Goal: Task Accomplishment & Management: Use online tool/utility

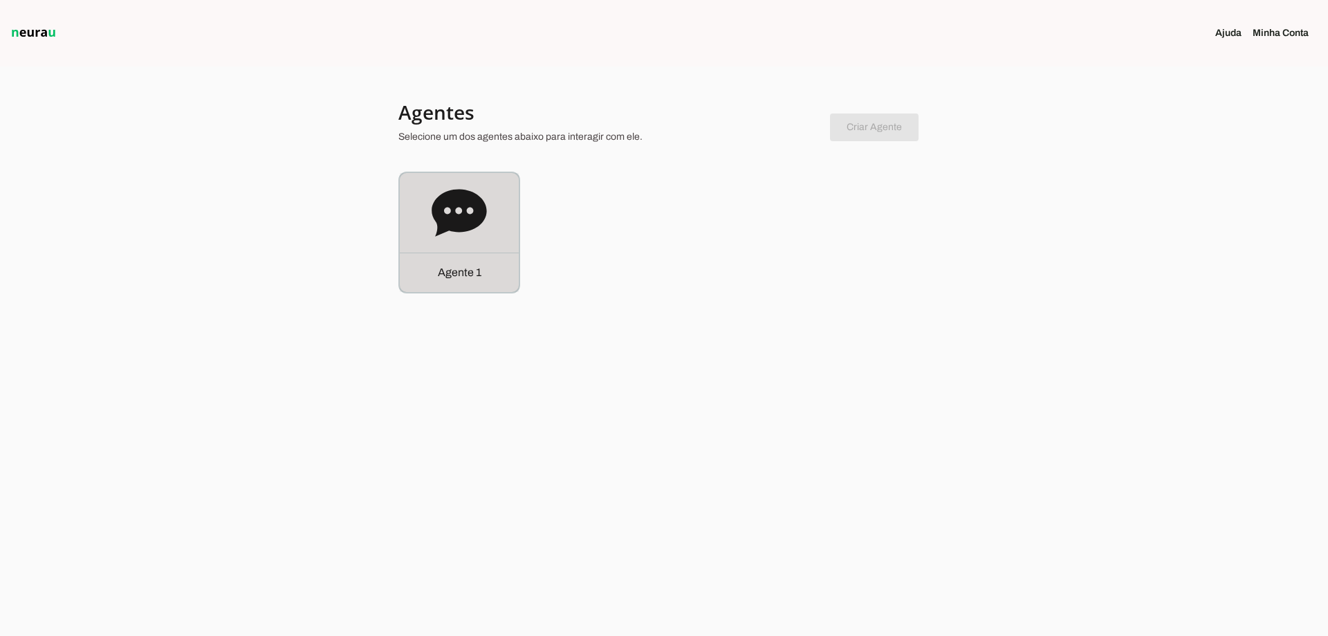
click at [481, 244] on div "Agente 1" at bounding box center [459, 232] width 119 height 119
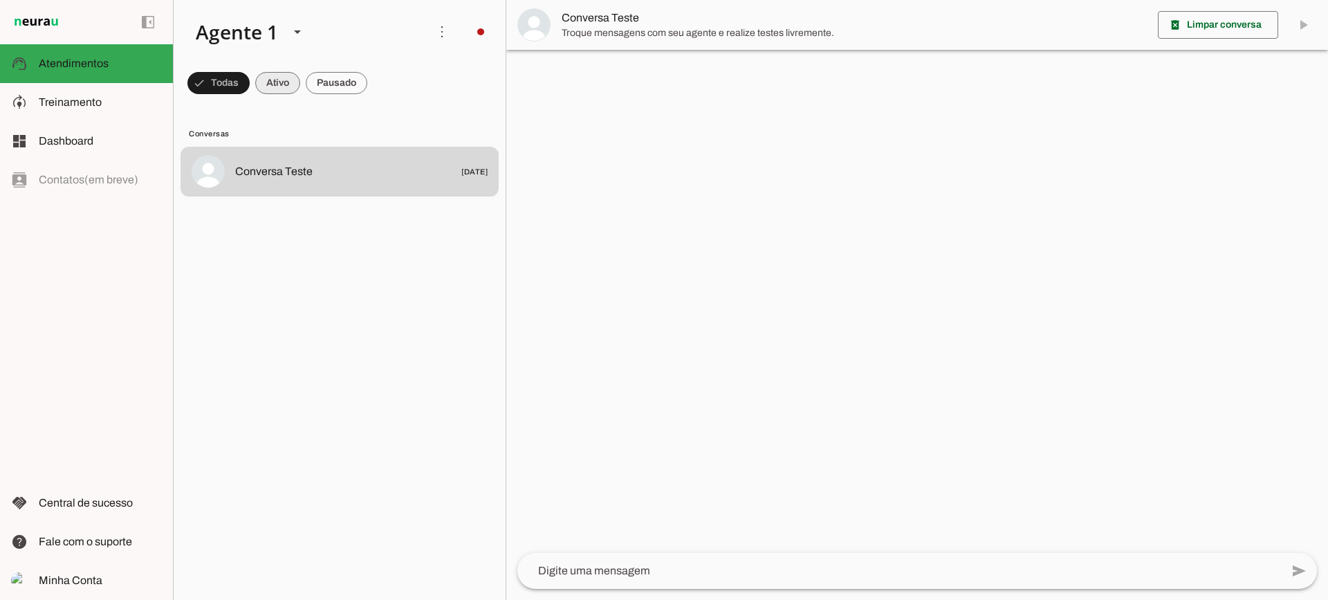
click at [273, 89] on span at bounding box center [277, 82] width 45 height 33
click at [362, 91] on span at bounding box center [337, 82] width 62 height 33
click at [266, 78] on span at bounding box center [265, 82] width 45 height 33
click at [320, 85] on span at bounding box center [337, 82] width 62 height 33
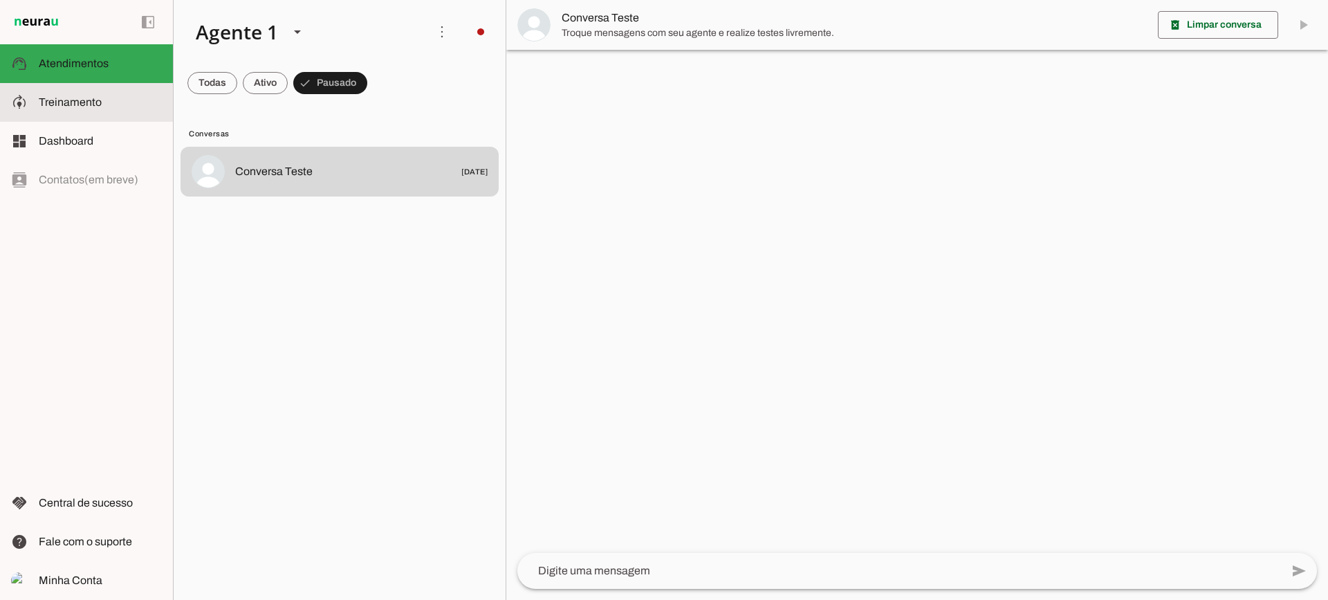
click at [100, 99] on span "Treinamento" at bounding box center [70, 102] width 63 height 12
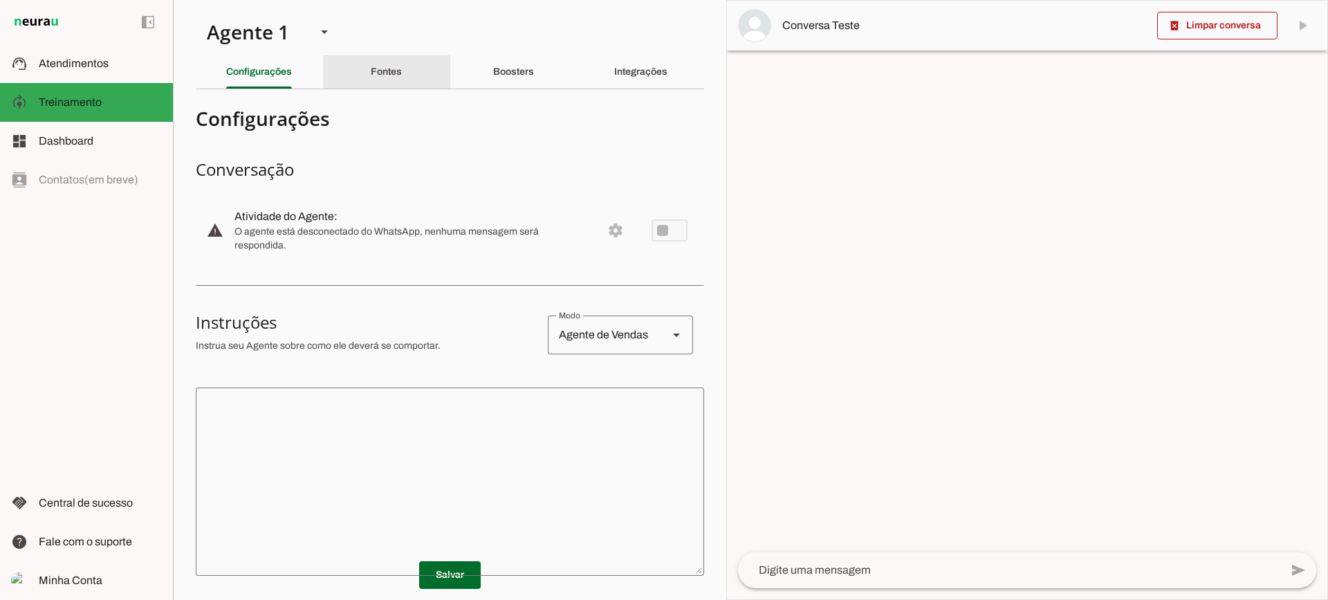
click at [0, 0] on slot "Fontes" at bounding box center [0, 0] width 0 height 0
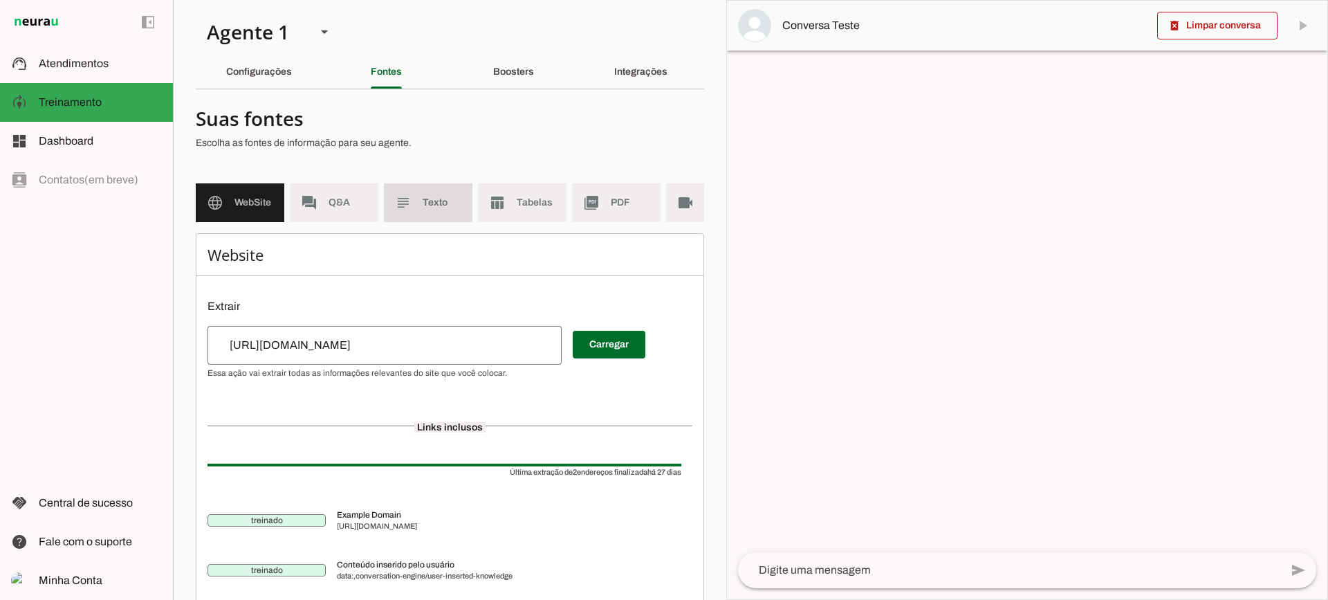
click at [435, 189] on md-item "subject Texto" at bounding box center [428, 202] width 89 height 39
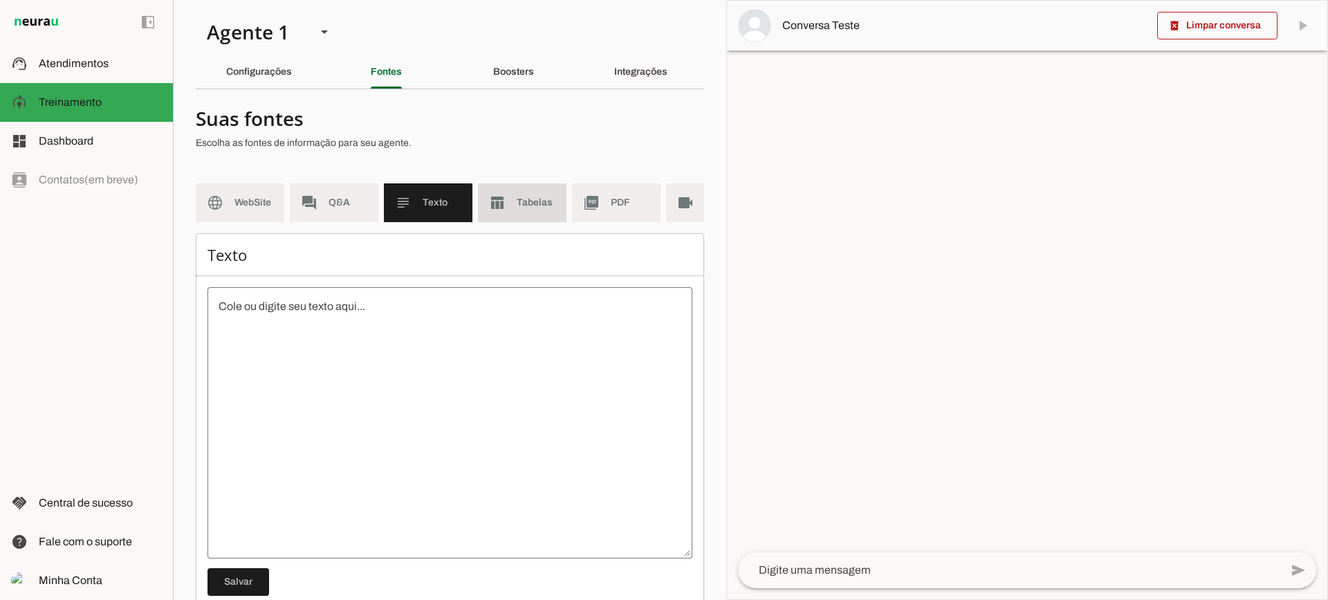
click at [524, 203] on span "Tabelas" at bounding box center [536, 203] width 39 height 14
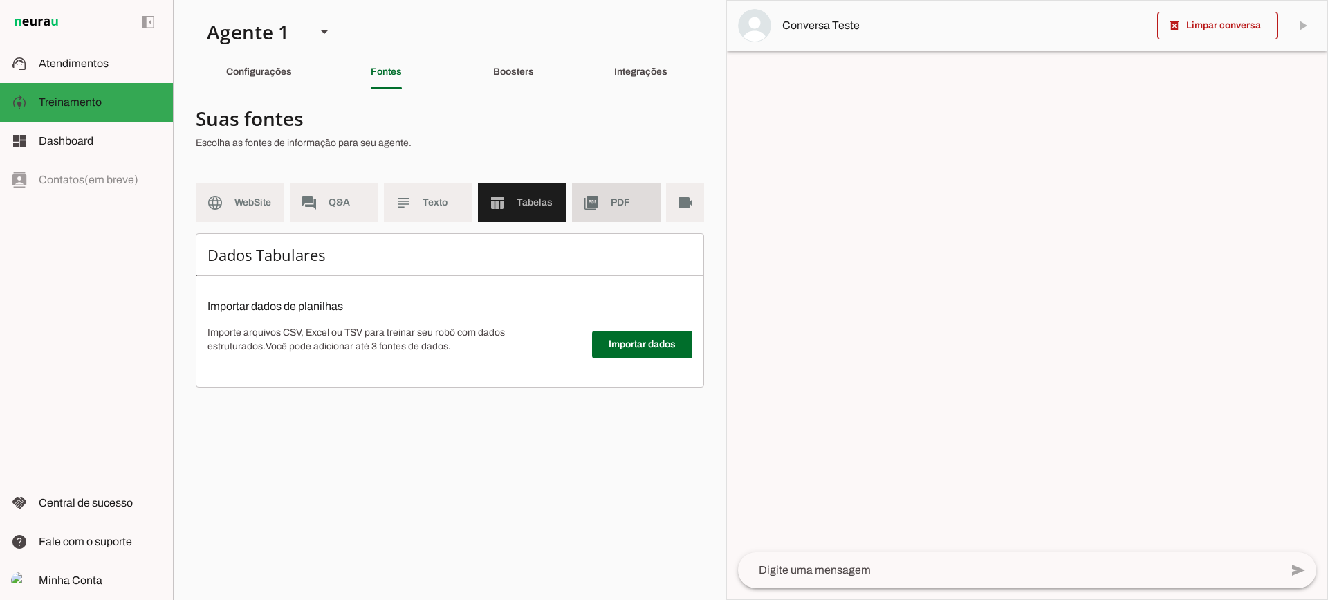
drag, startPoint x: 620, startPoint y: 201, endPoint x: 605, endPoint y: 219, distance: 23.6
click at [619, 201] on span "PDF" at bounding box center [630, 203] width 39 height 14
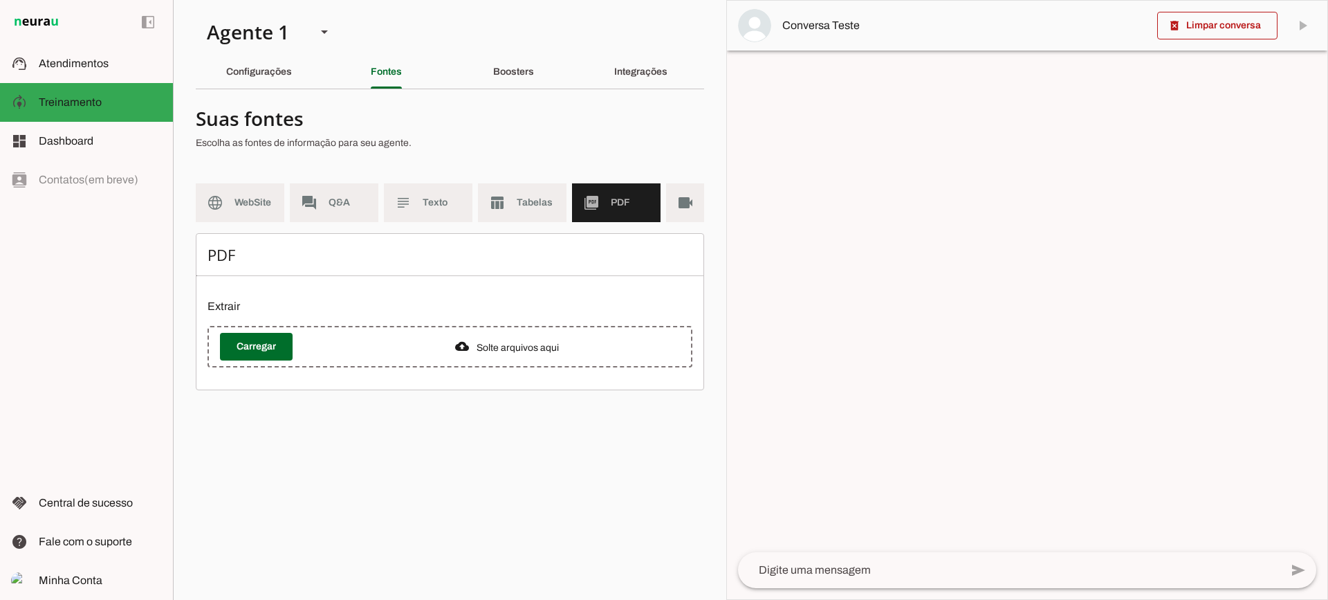
scroll to position [0, 50]
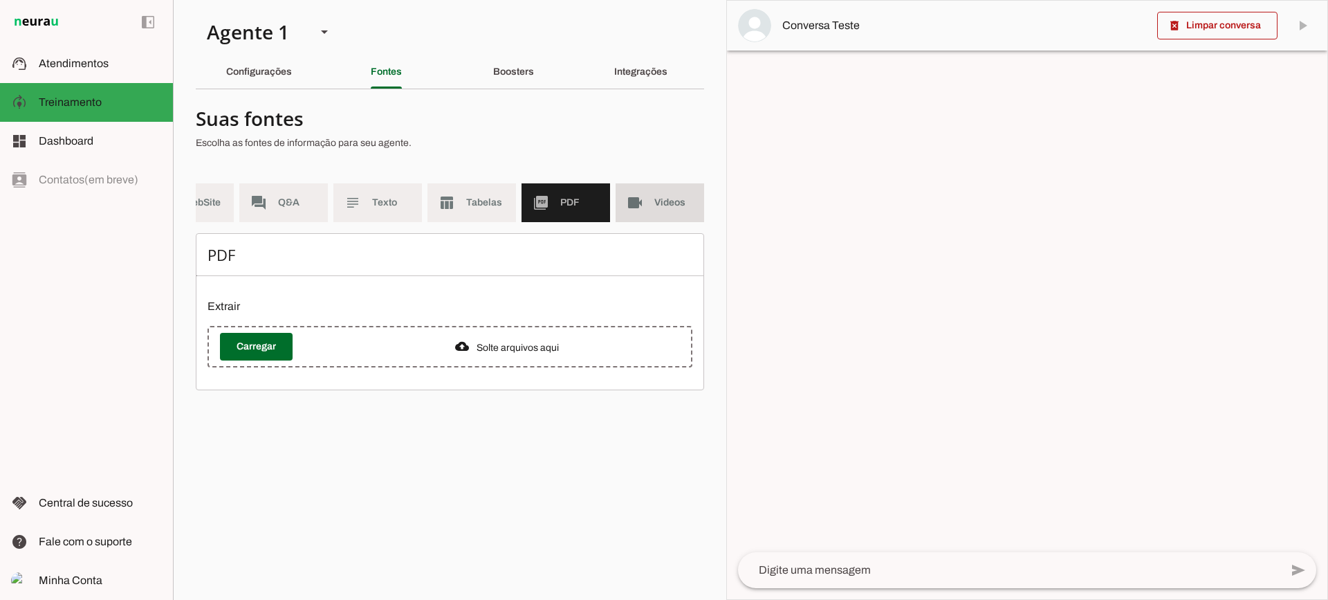
click at [669, 216] on md-item "videocam Videos" at bounding box center [659, 202] width 89 height 39
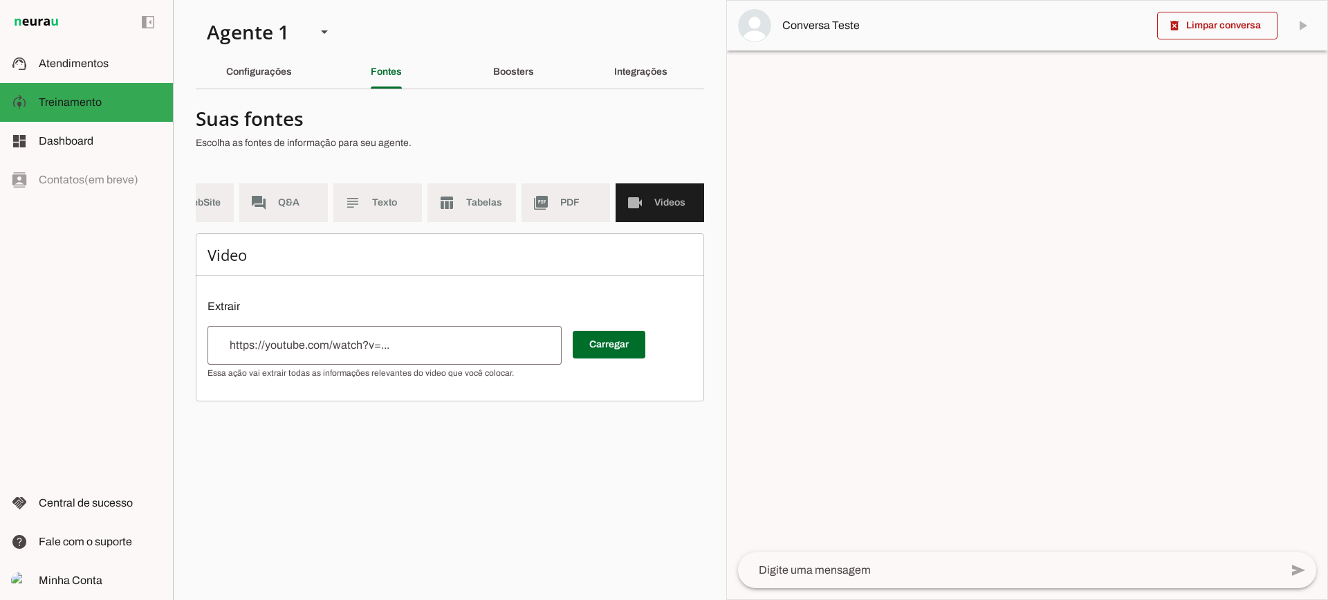
click at [555, 223] on md-list "language WebSite forum Q&A subject Texto table_chart Tabelas picture_as_pdf PDF…" at bounding box center [450, 208] width 508 height 50
click at [554, 212] on md-item "picture_as_pdf PDF" at bounding box center [565, 202] width 89 height 39
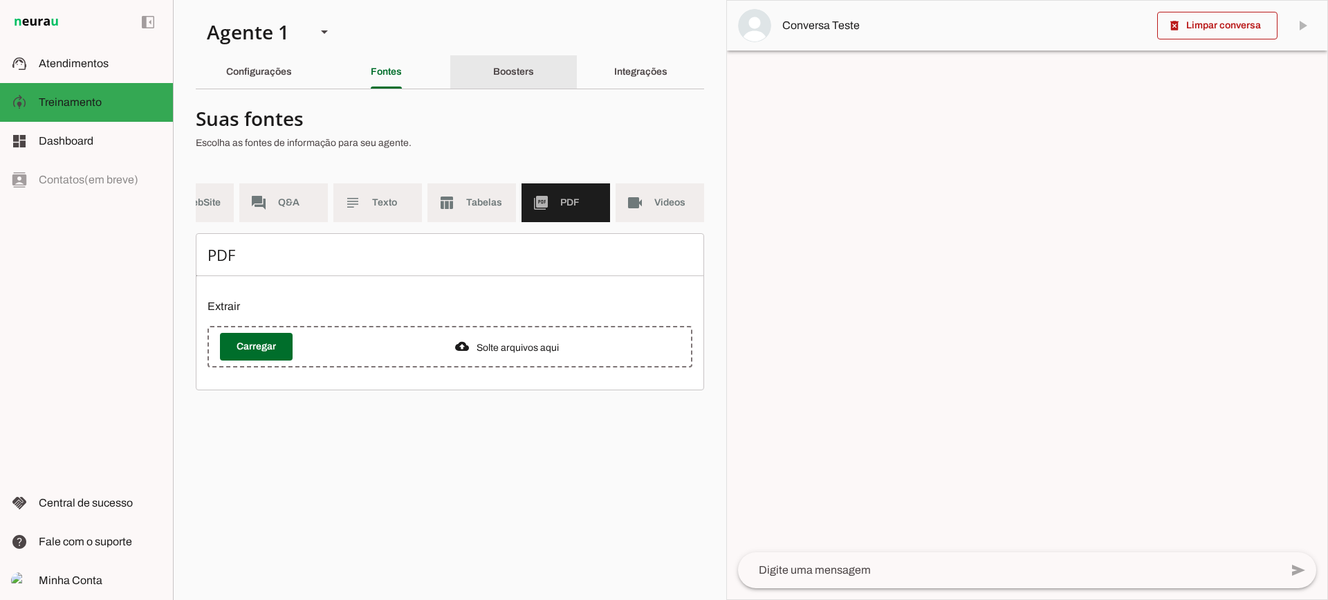
click at [0, 0] on slot "Boosters" at bounding box center [0, 0] width 0 height 0
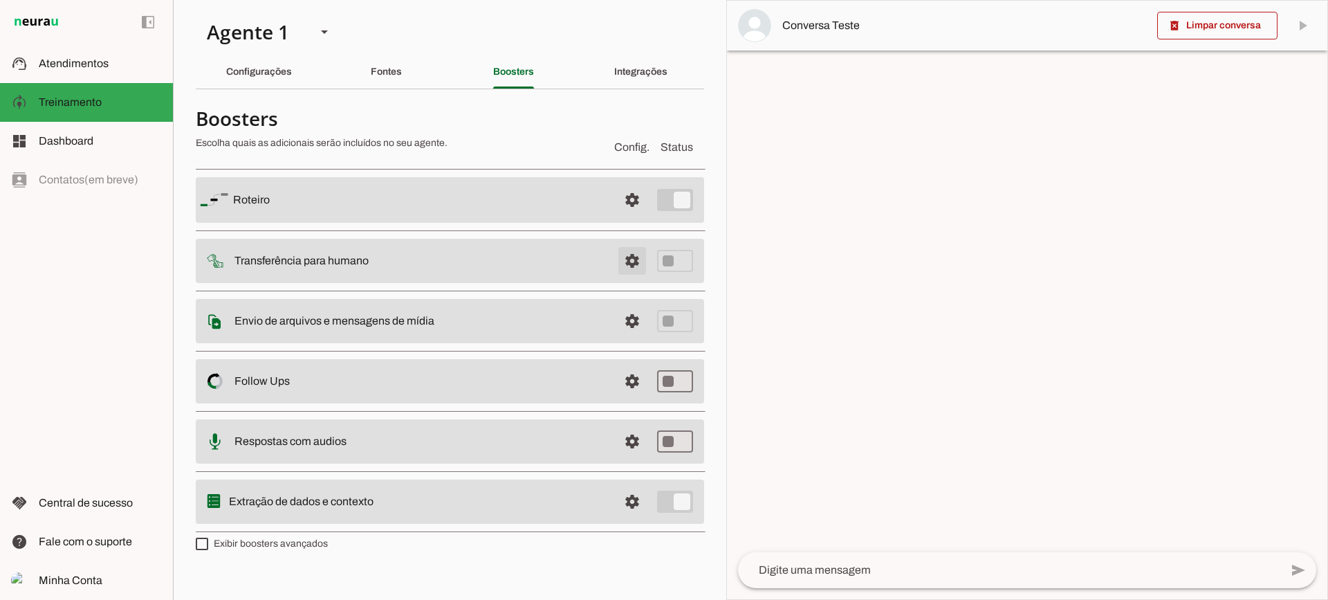
click at [628, 254] on span at bounding box center [631, 260] width 33 height 33
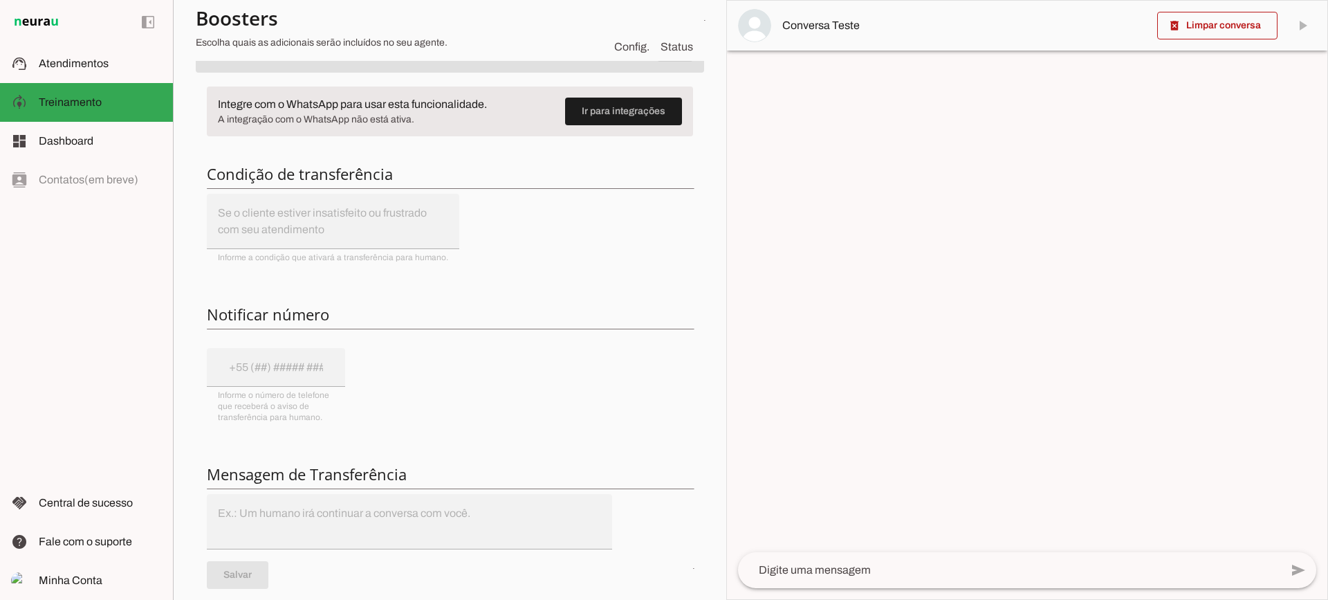
scroll to position [138, 0]
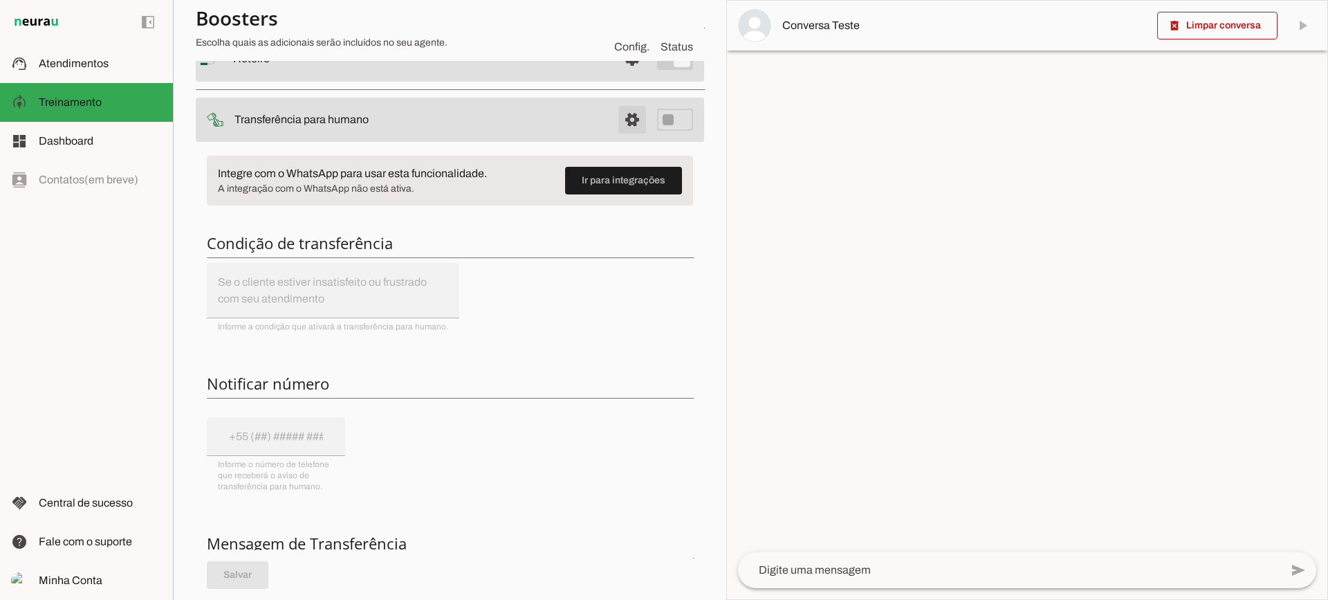
click at [623, 123] on span at bounding box center [631, 119] width 33 height 33
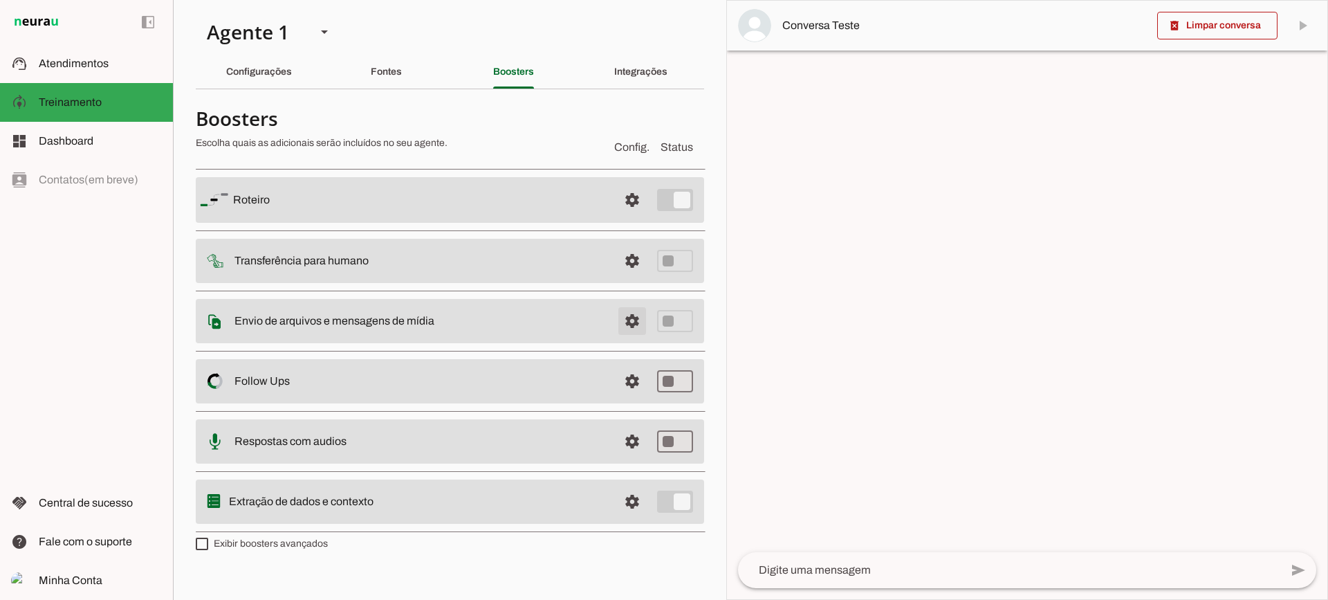
click at [638, 328] on span at bounding box center [631, 320] width 33 height 33
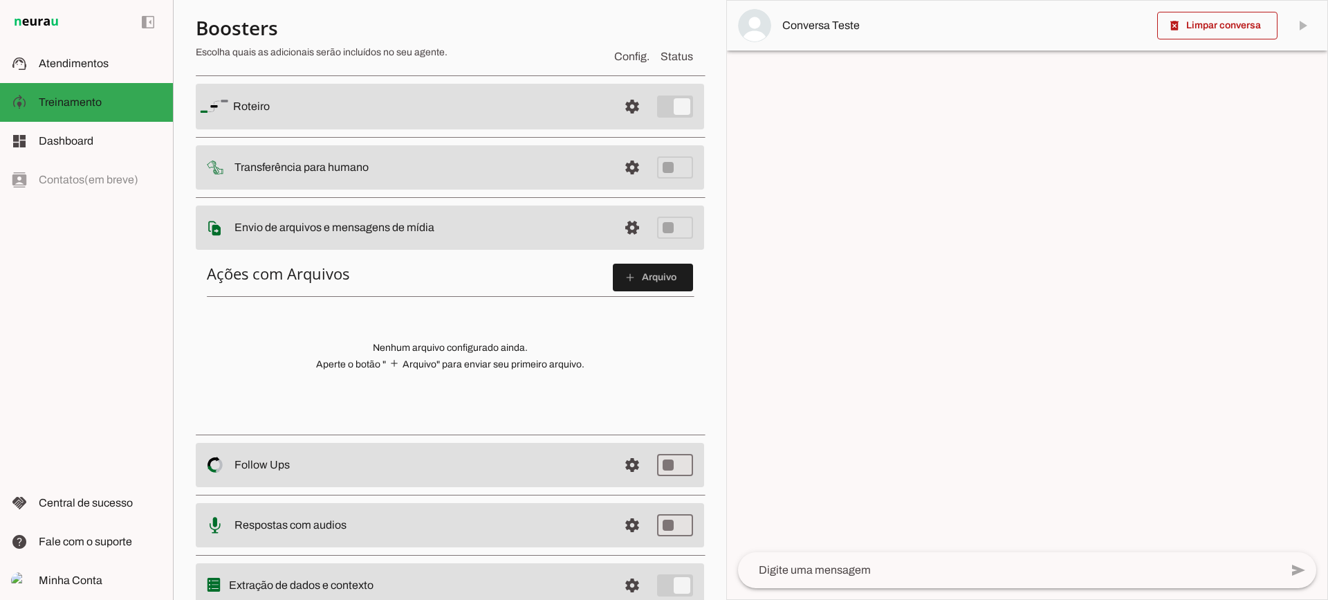
scroll to position [69, 0]
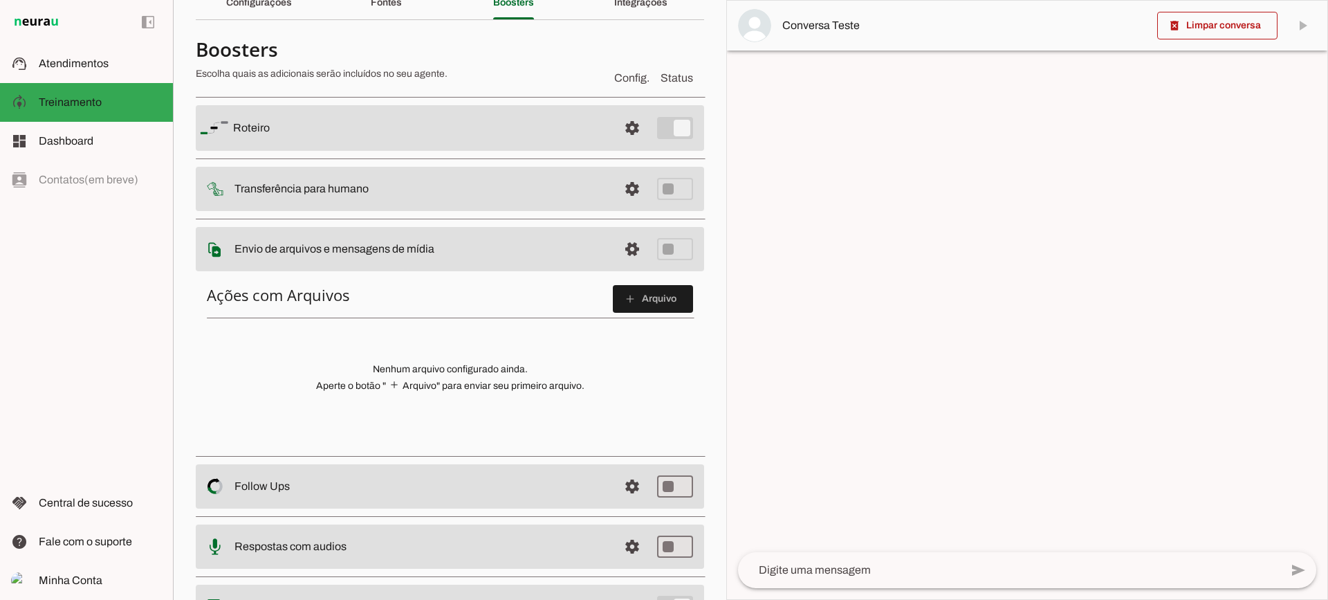
click at [596, 297] on h6 "Ações com Arquivos add Arquivo" at bounding box center [450, 299] width 486 height 28
click at [613, 299] on span at bounding box center [653, 298] width 80 height 33
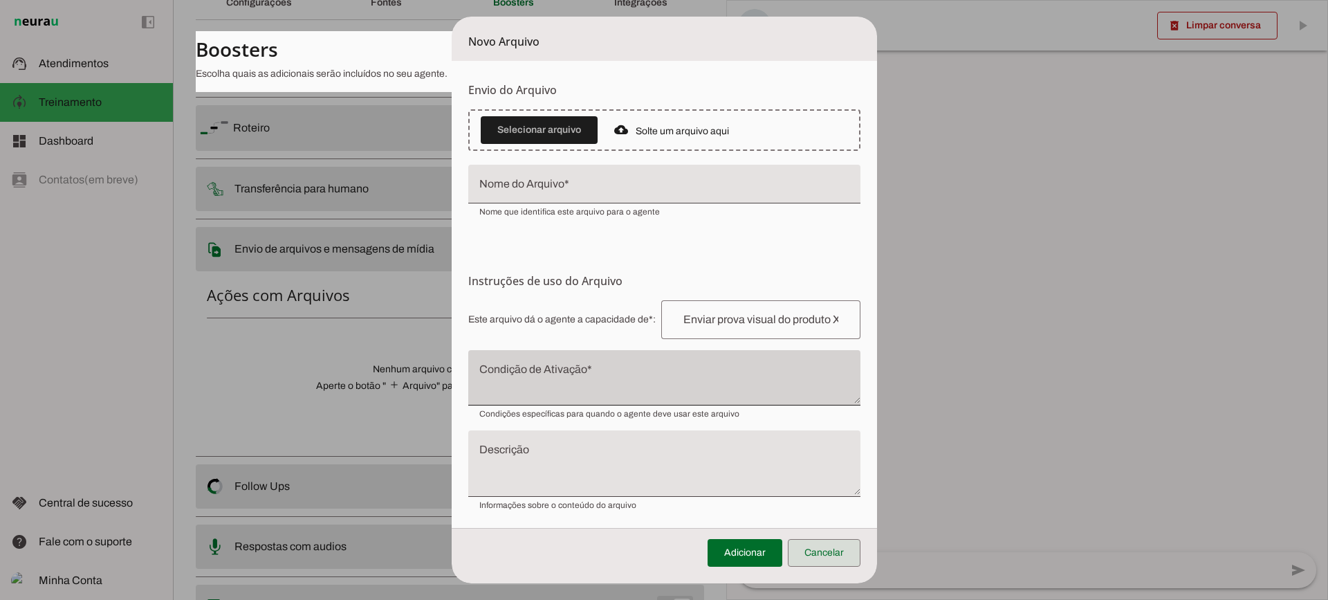
drag, startPoint x: 822, startPoint y: 554, endPoint x: 656, endPoint y: 409, distance: 220.1
click at [822, 554] on span at bounding box center [824, 552] width 73 height 33
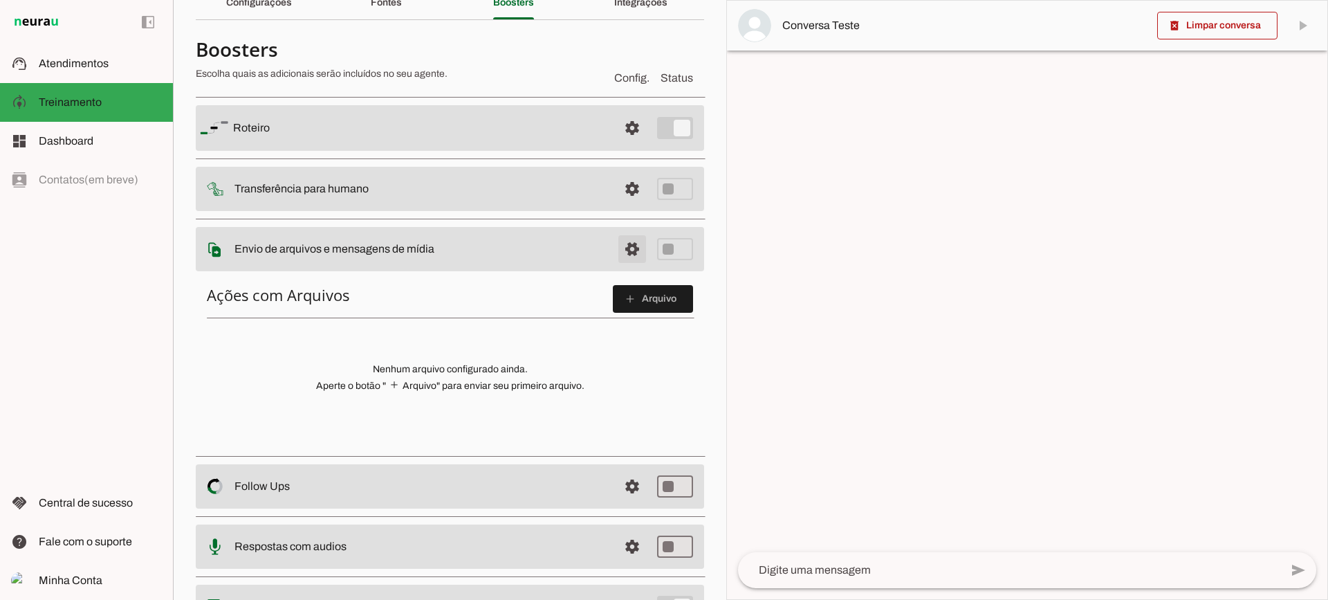
click at [628, 251] on span at bounding box center [631, 248] width 33 height 33
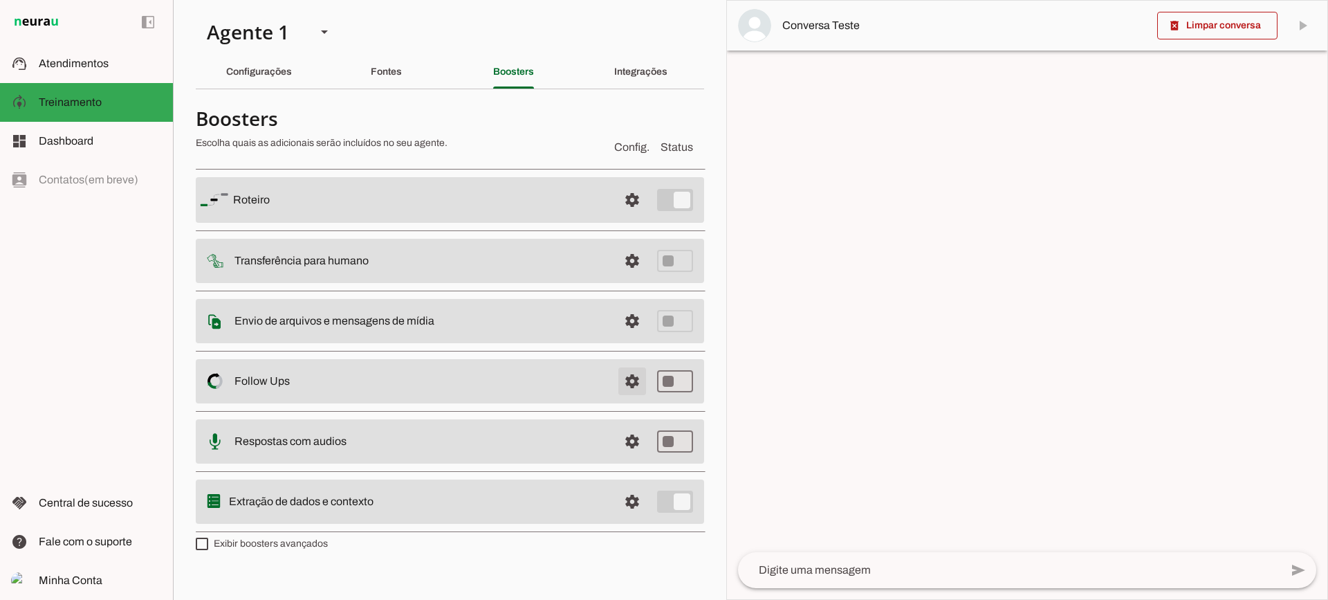
click at [627, 388] on span at bounding box center [631, 380] width 33 height 33
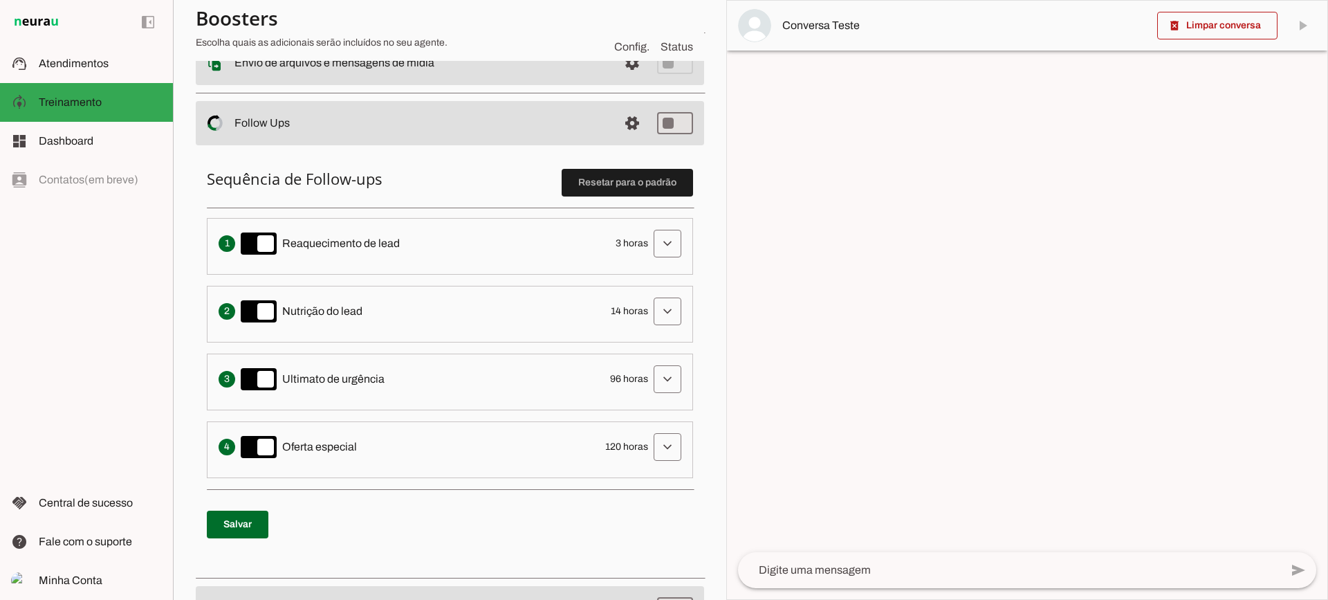
scroll to position [277, 0]
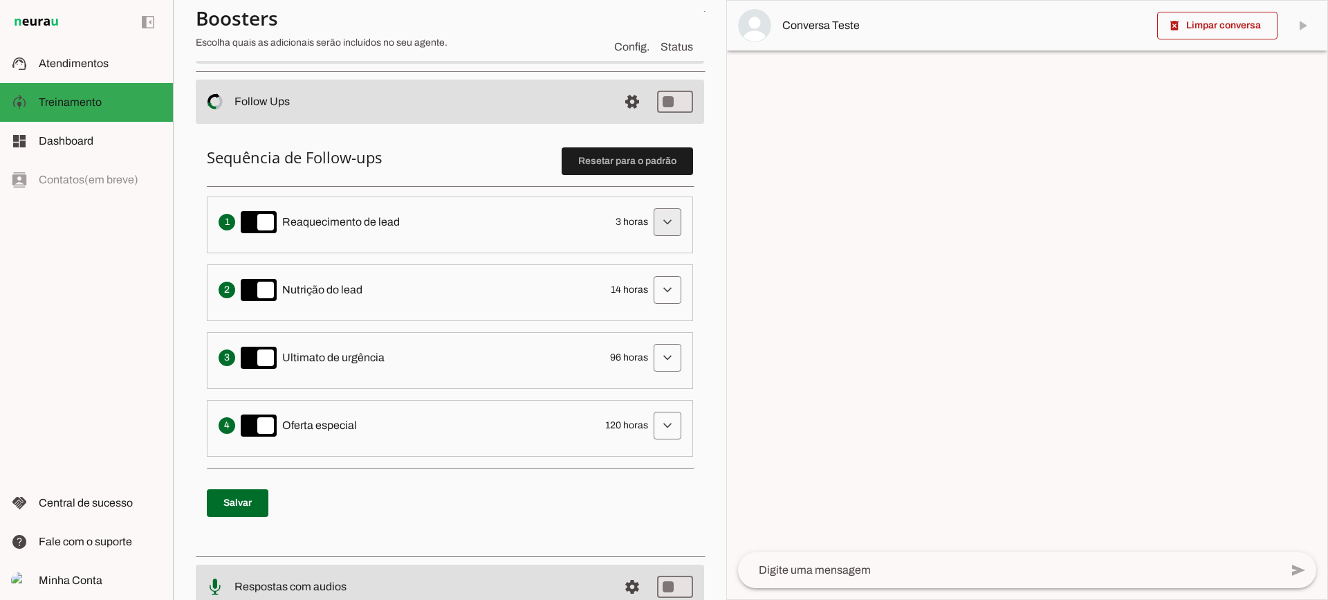
click at [665, 223] on span at bounding box center [667, 221] width 33 height 33
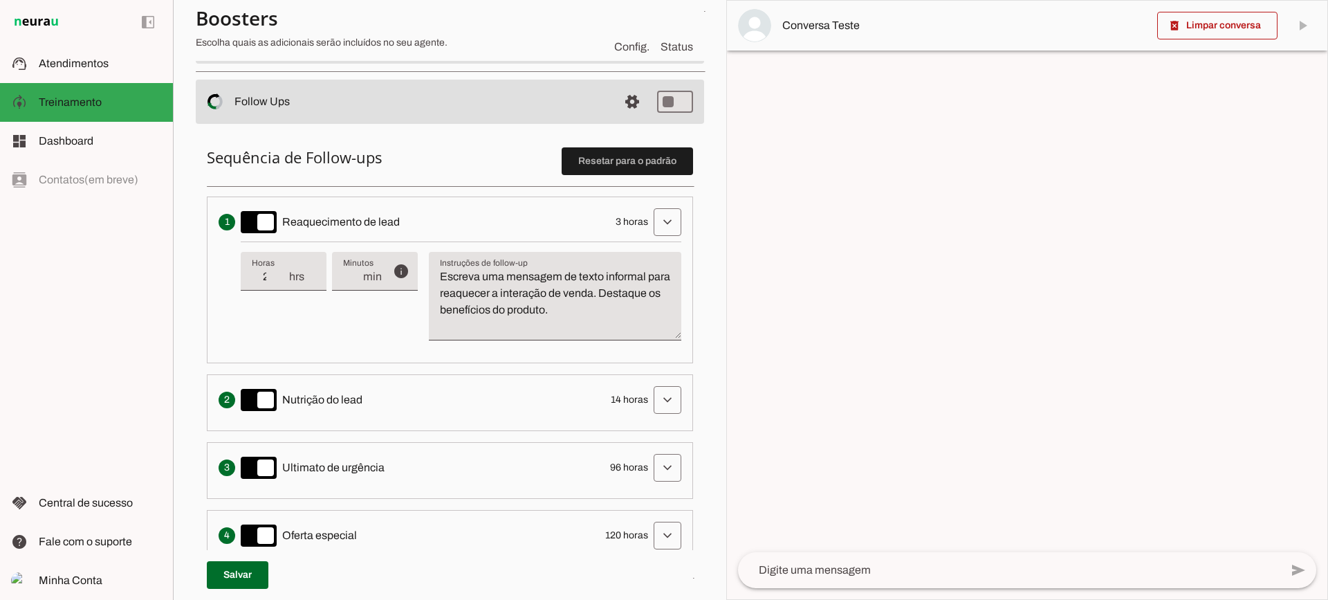
type input "2"
type md-filled-text-field "2"
click at [284, 279] on input "2" at bounding box center [270, 276] width 36 height 17
type input "1"
type md-filled-text-field "1"
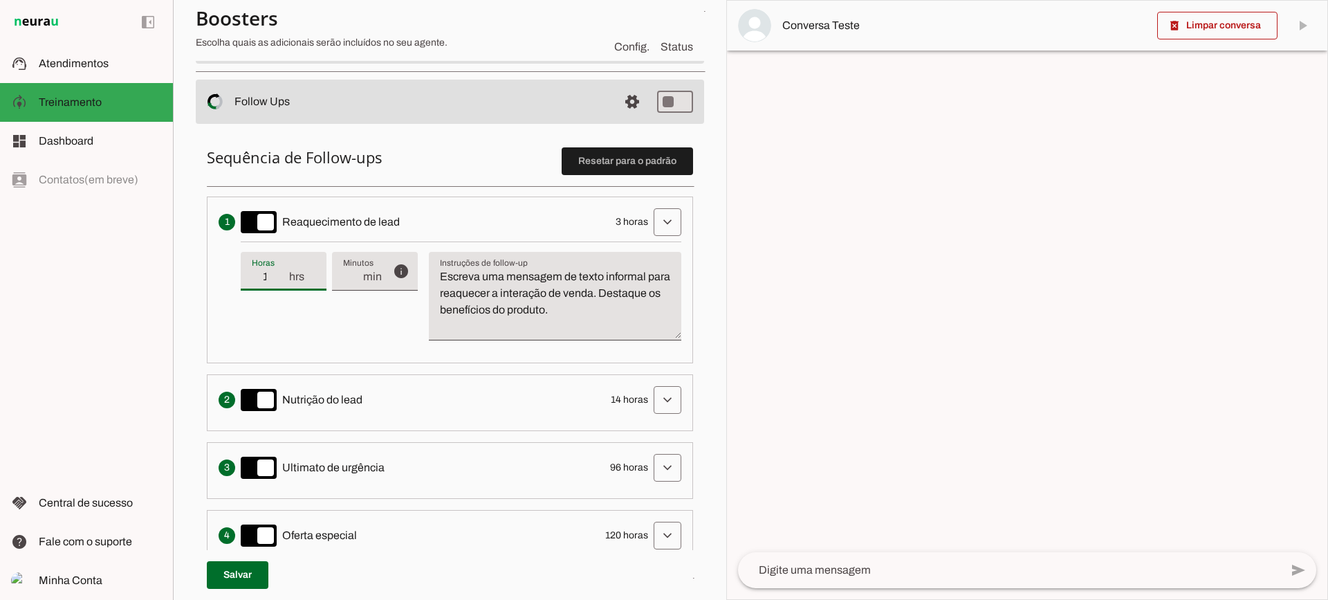
click at [284, 279] on input "1" at bounding box center [270, 276] width 36 height 17
click at [288, 272] on span "hrs" at bounding box center [302, 276] width 28 height 17
type input "2"
type md-filled-text-field "2"
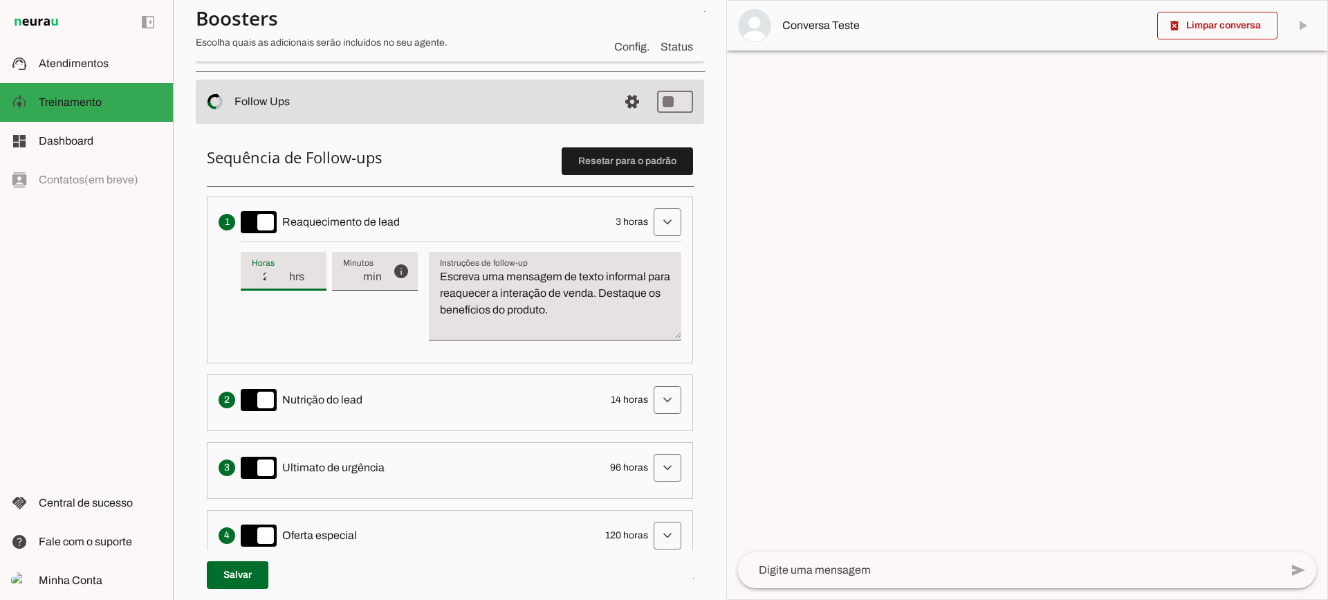
click at [286, 272] on input "2" at bounding box center [270, 276] width 36 height 17
type input "3"
type md-filled-text-field "3"
click at [286, 272] on input "3" at bounding box center [270, 276] width 36 height 17
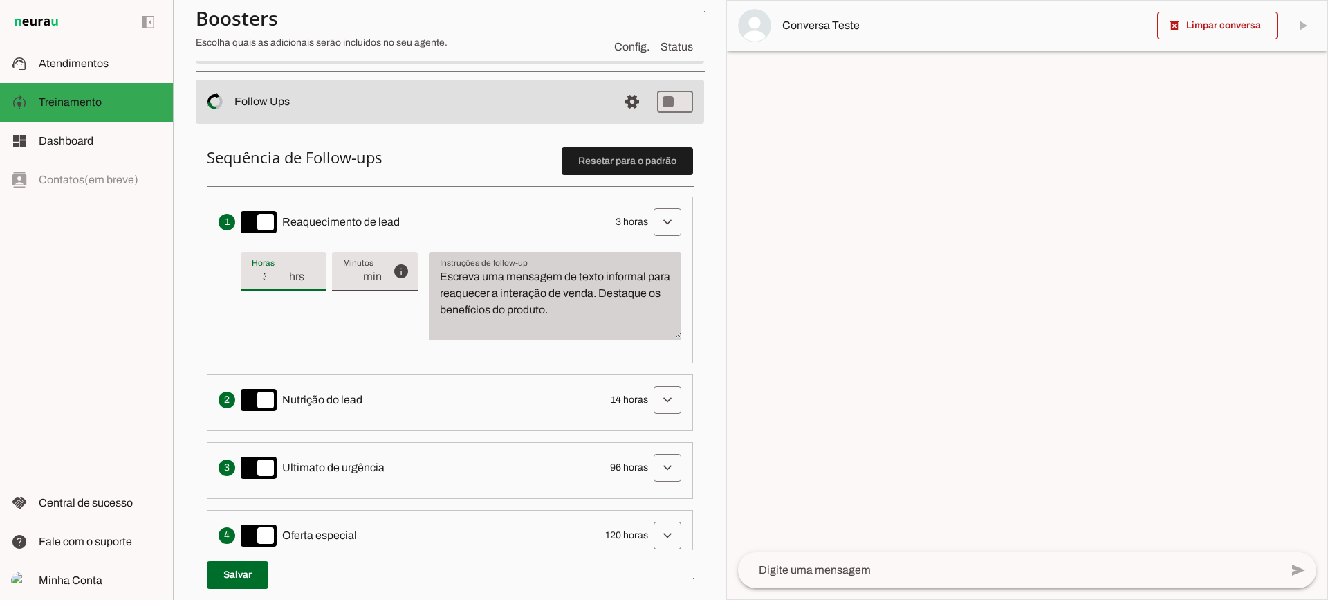
click at [629, 337] on div "Escreva uma mensagem de texto informal para reaquecer a interação de venda. Des…" at bounding box center [555, 296] width 252 height 89
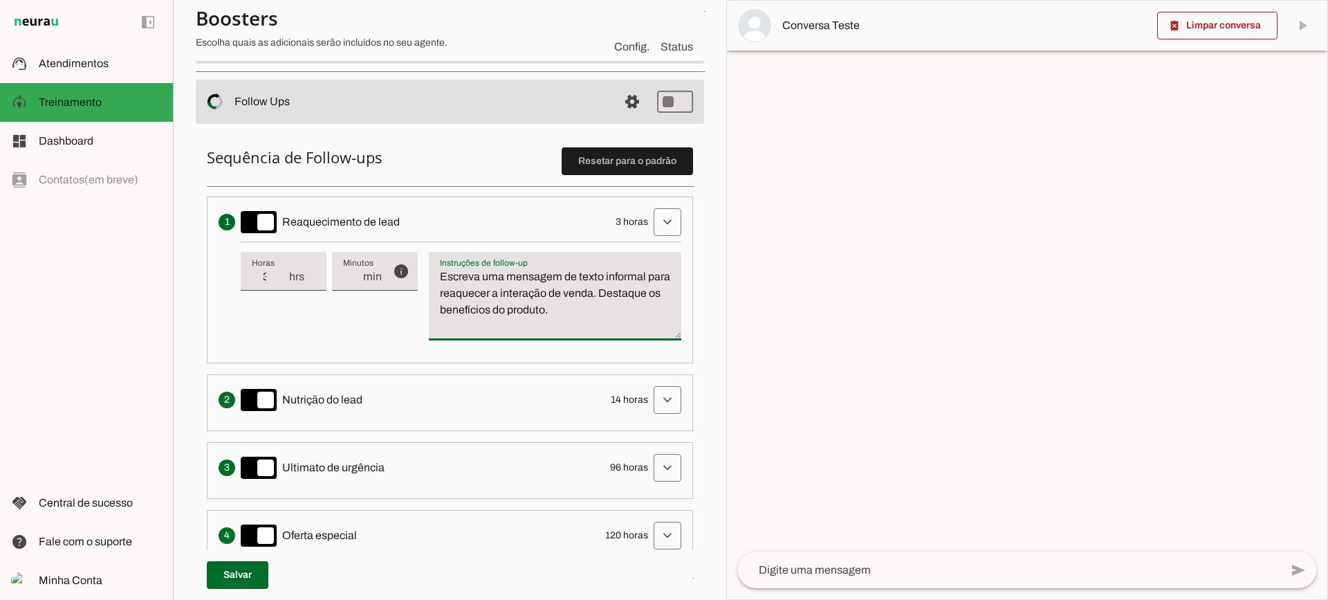
drag, startPoint x: 632, startPoint y: 324, endPoint x: 423, endPoint y: 280, distance: 213.3
click at [423, 280] on div "info Tempo de atraso / inatividade O tempo de atraso é o tempo de inatividade d…" at bounding box center [461, 296] width 440 height 110
type textarea "Escreva uma mensagem de texto informal para reaquecer a interação de venda. Des…"
click at [548, 306] on textarea "Escreva uma mensagem de texto informal para reaquecer a interação de venda. Des…" at bounding box center [555, 301] width 252 height 66
type input "2"
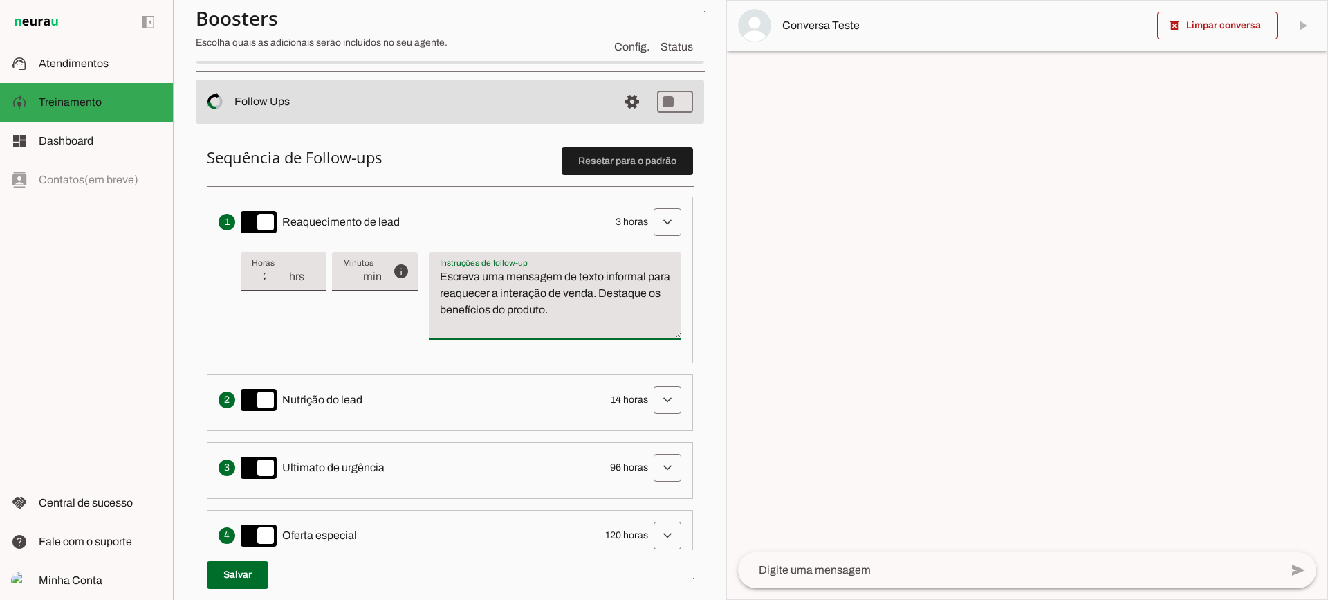
type md-filled-text-field "2"
click at [279, 280] on input "2" at bounding box center [270, 276] width 36 height 17
click at [658, 228] on span at bounding box center [667, 221] width 33 height 33
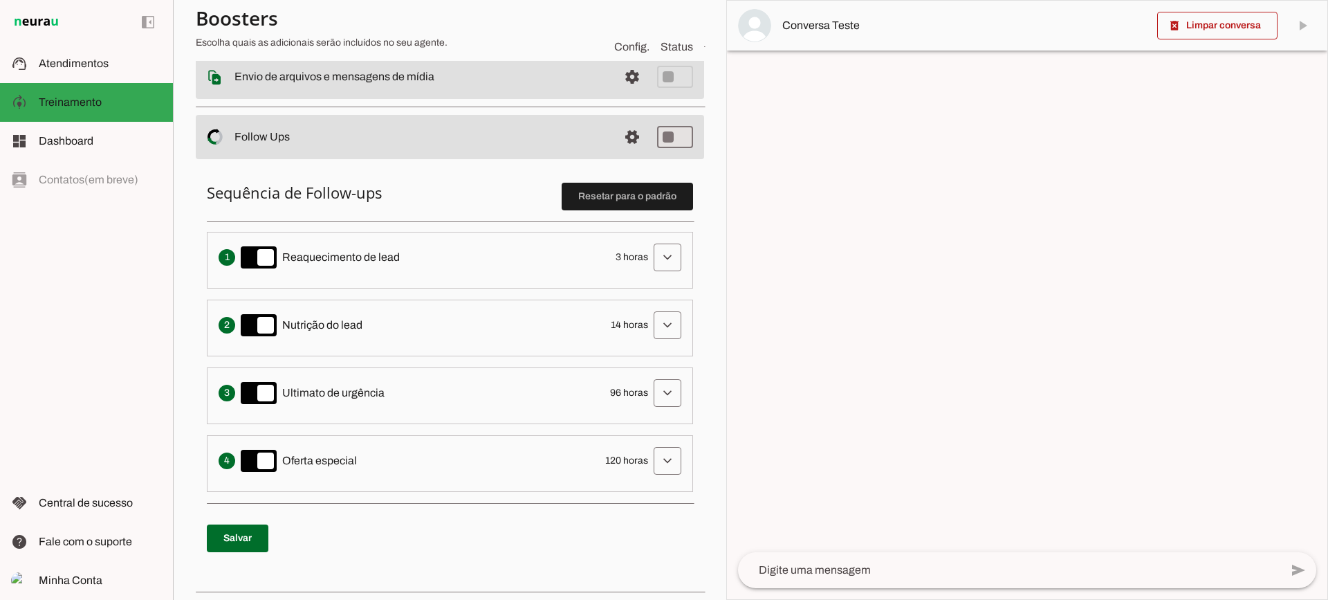
scroll to position [207, 0]
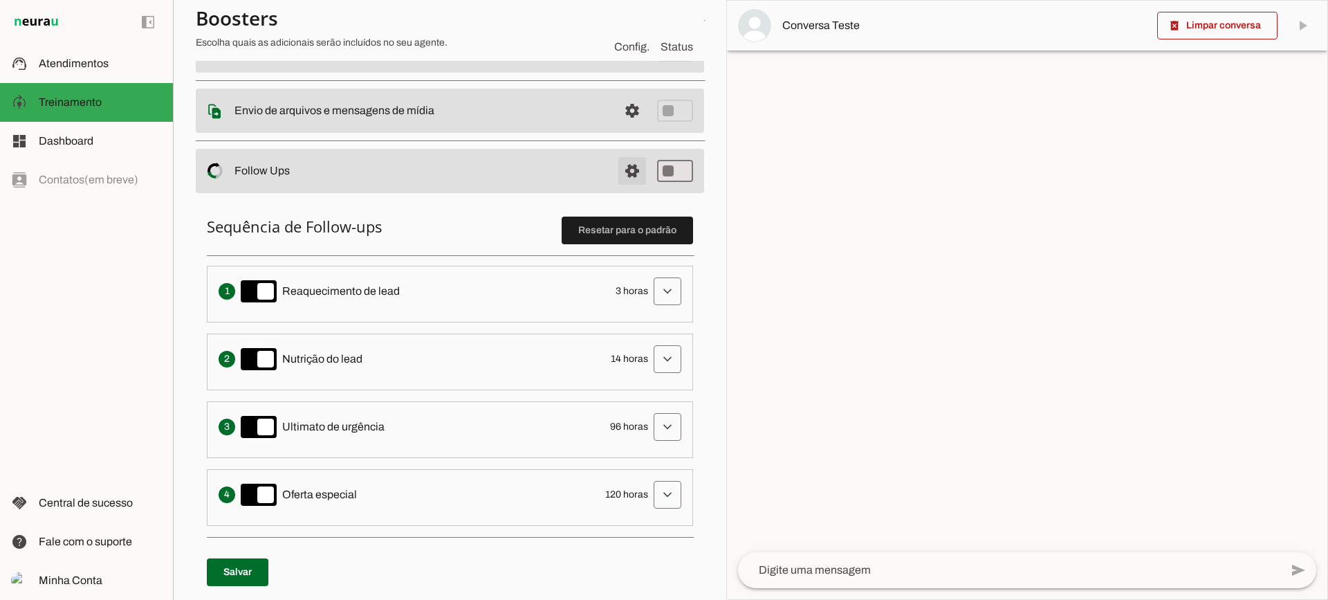
click at [615, 169] on span at bounding box center [631, 170] width 33 height 33
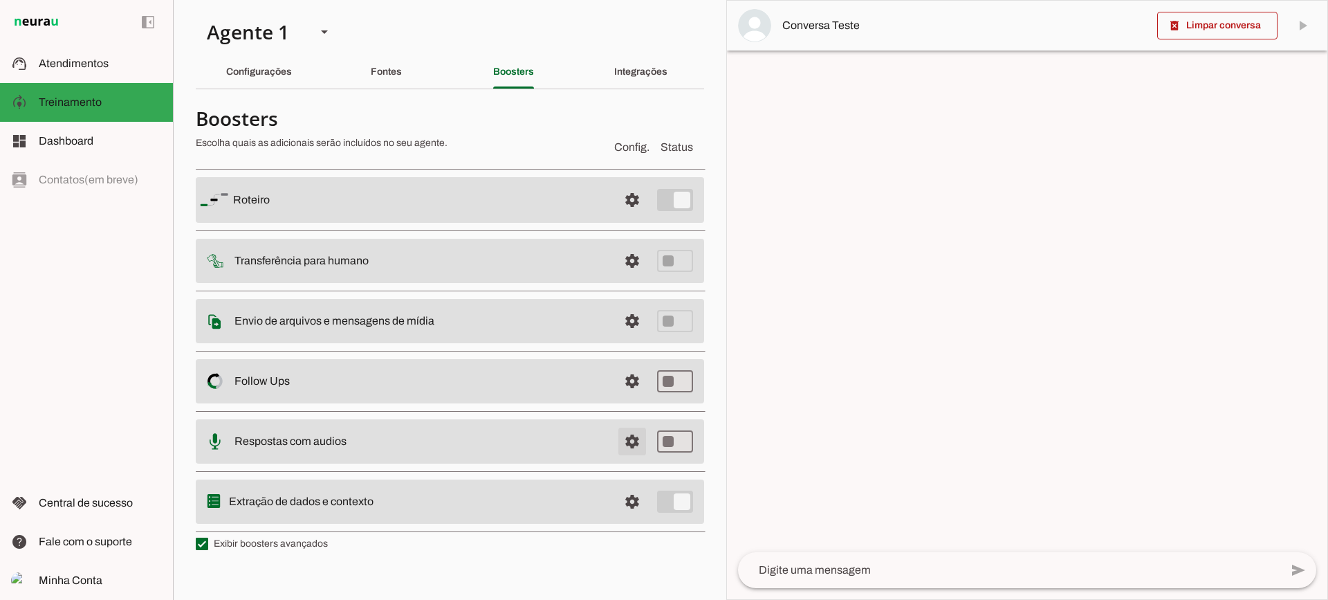
click at [639, 441] on span at bounding box center [631, 441] width 33 height 33
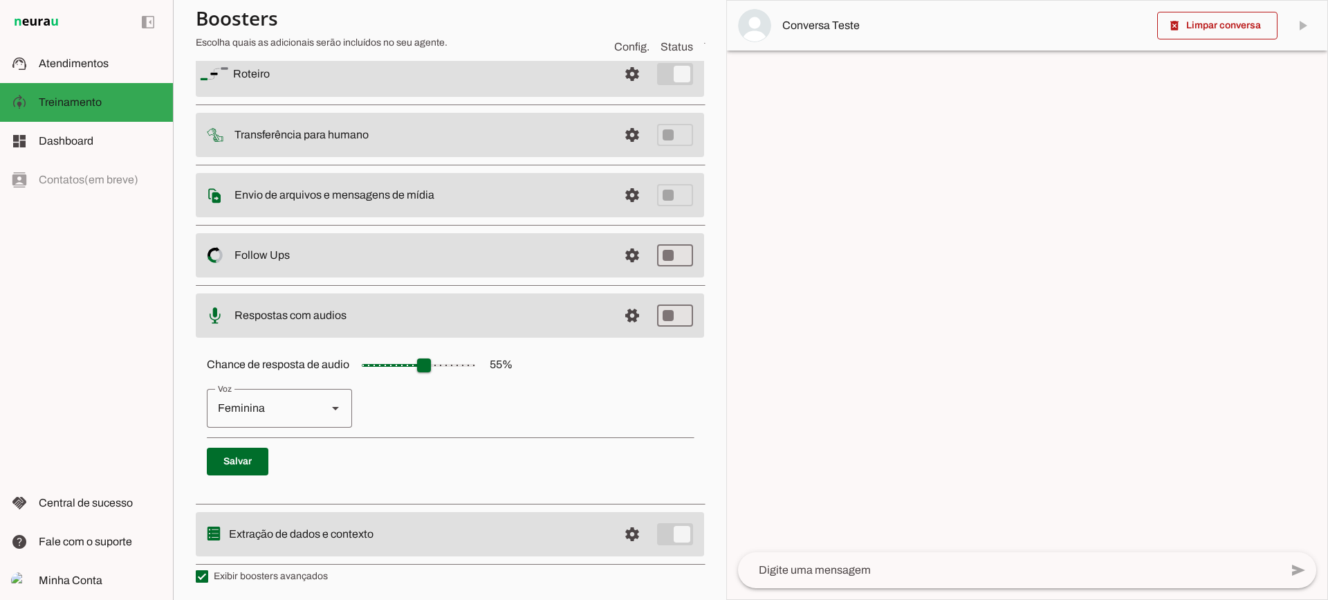
scroll to position [127, 0]
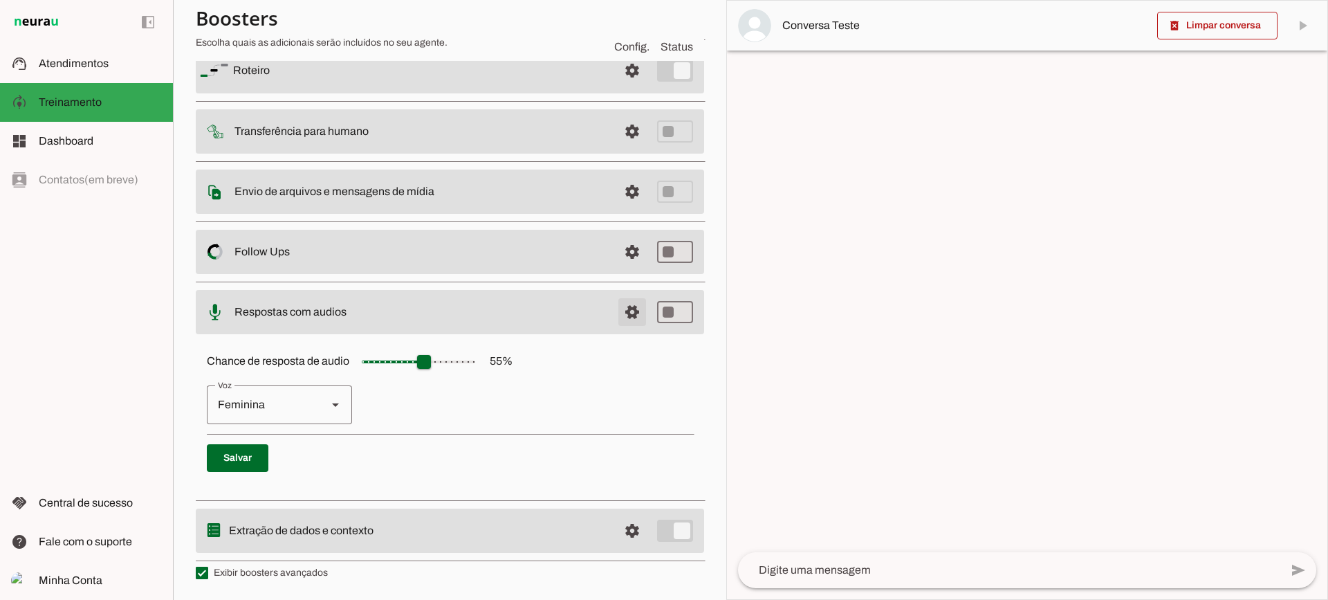
click at [620, 319] on span at bounding box center [631, 311] width 33 height 33
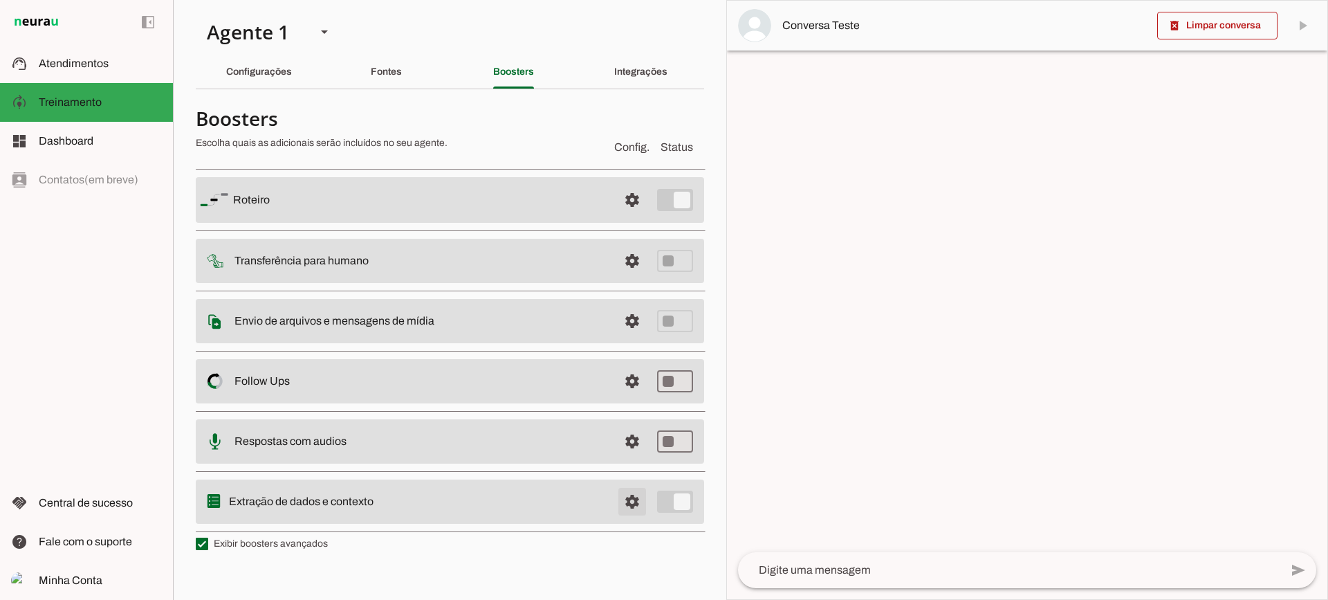
click at [634, 497] on span at bounding box center [631, 501] width 33 height 33
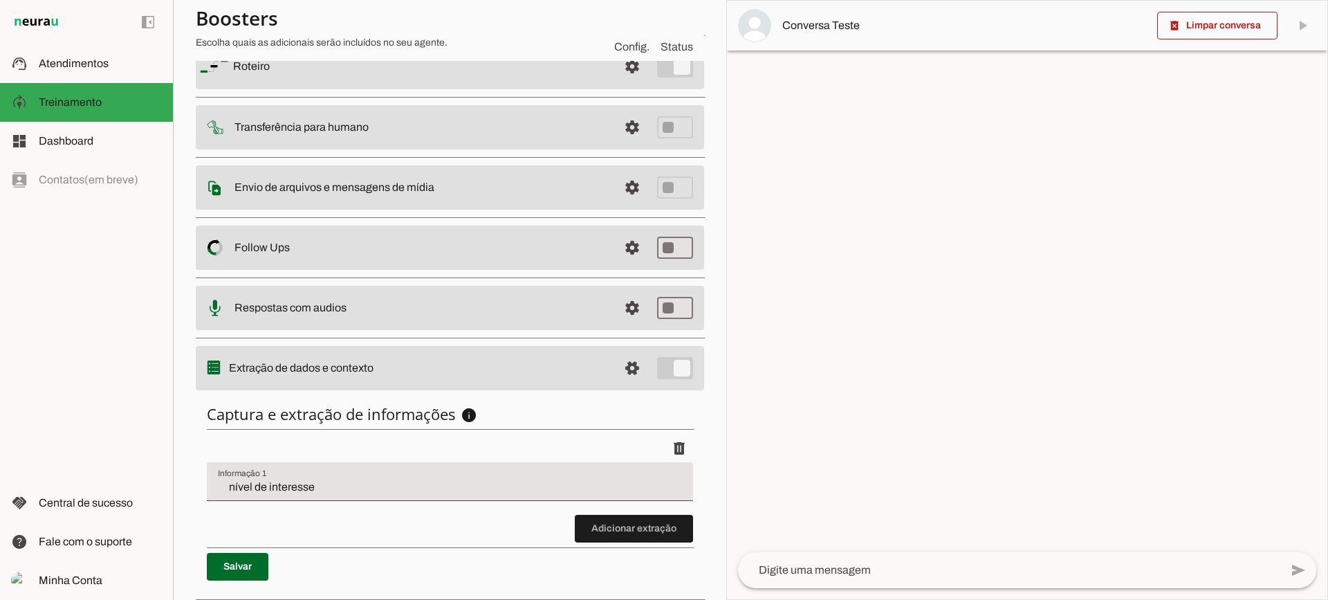
scroll to position [169, 0]
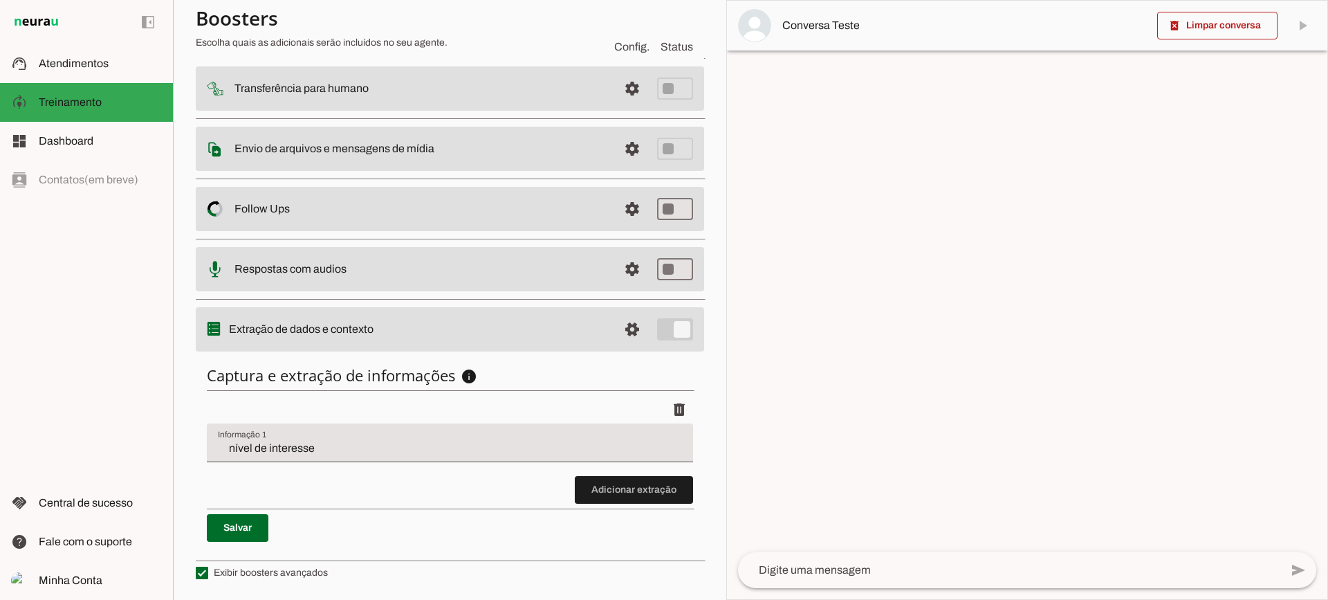
click at [631, 501] on span at bounding box center [634, 489] width 118 height 33
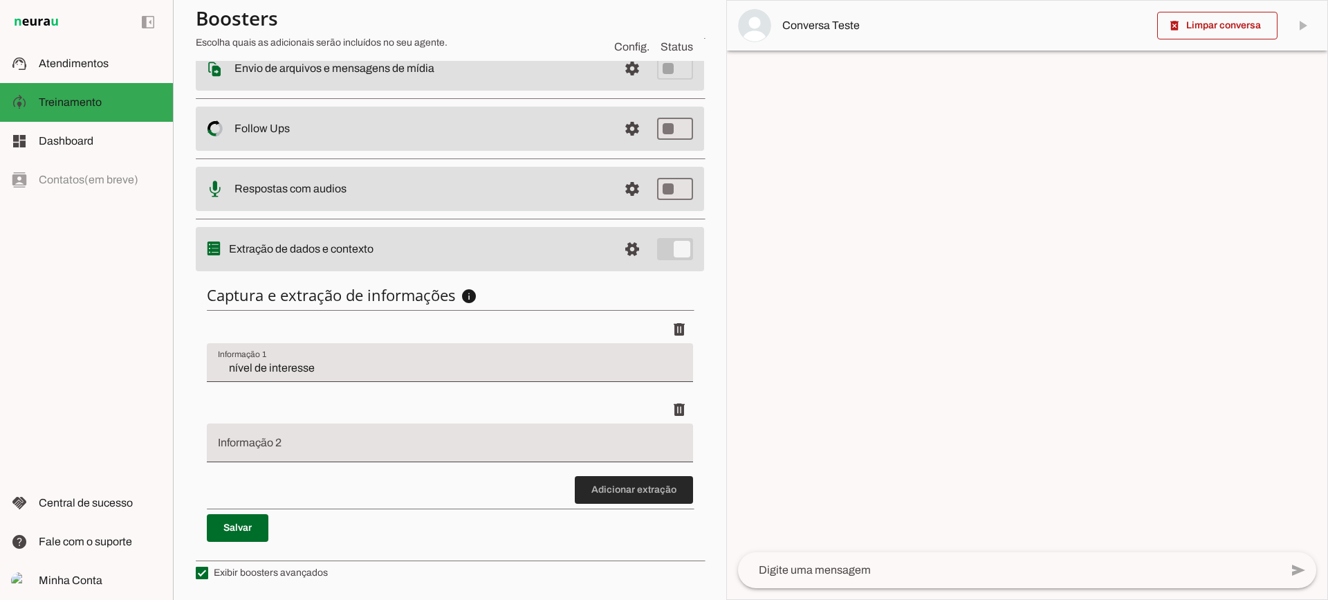
click at [606, 478] on span at bounding box center [634, 489] width 118 height 33
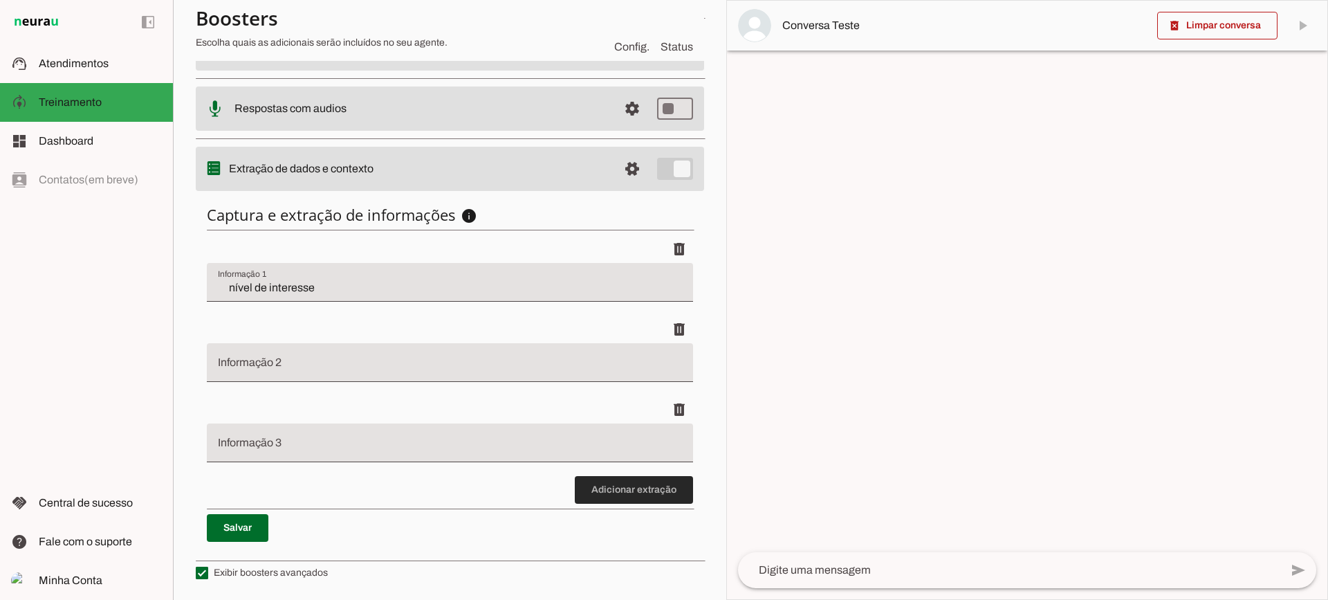
click at [609, 481] on span at bounding box center [634, 489] width 118 height 33
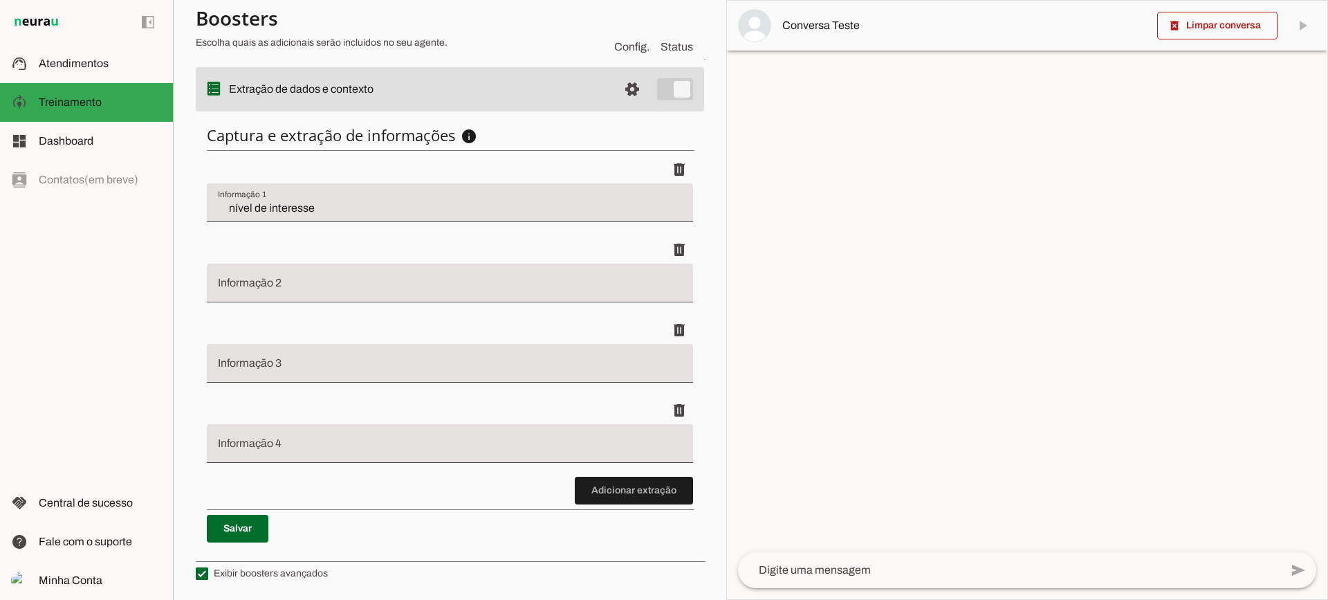
scroll to position [410, 0]
click at [93, 59] on span "Atendimentos" at bounding box center [74, 63] width 70 height 12
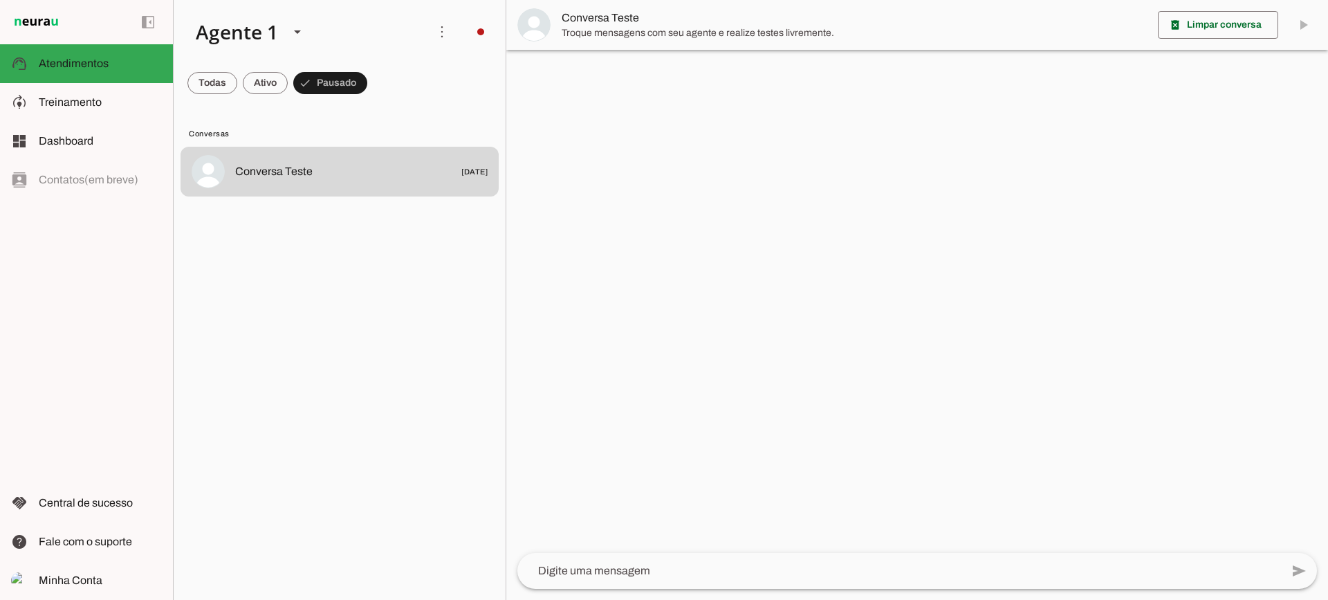
click at [595, 6] on md-item "Conversa Teste" at bounding box center [917, 25] width 822 height 50
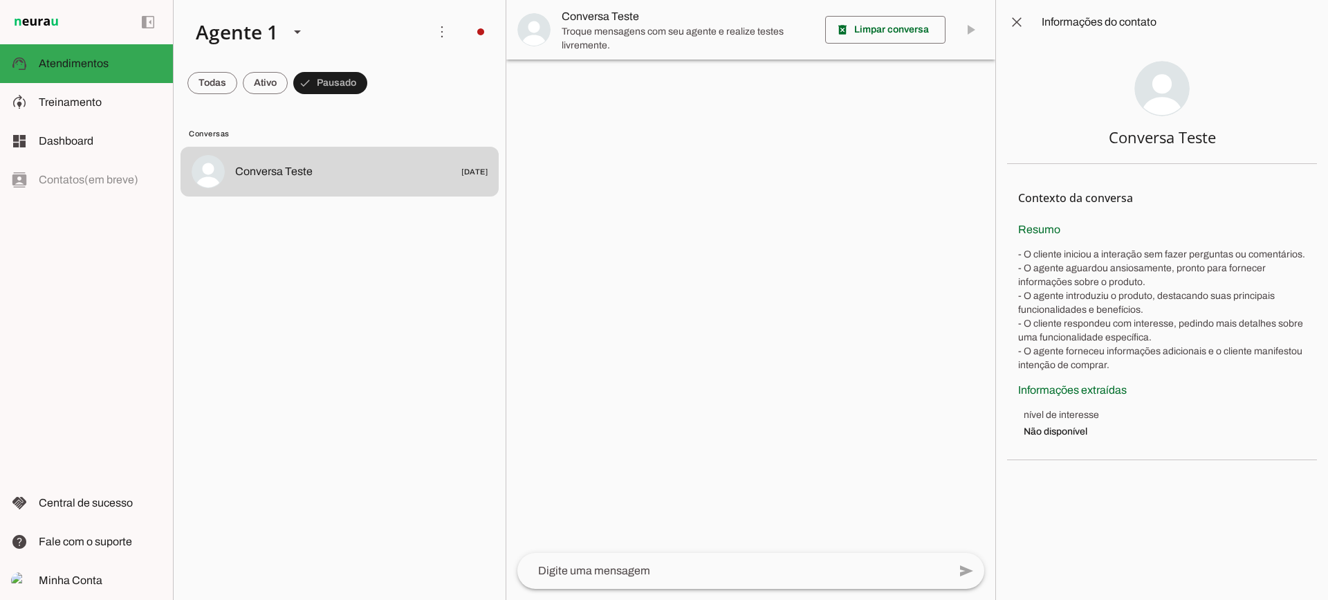
click at [595, 26] on span "Troque mensagens com seu agente e realize testes livremente." at bounding box center [688, 38] width 252 height 26
click at [0, 0] on span "Treinamento" at bounding box center [0, 0] width 0 height 0
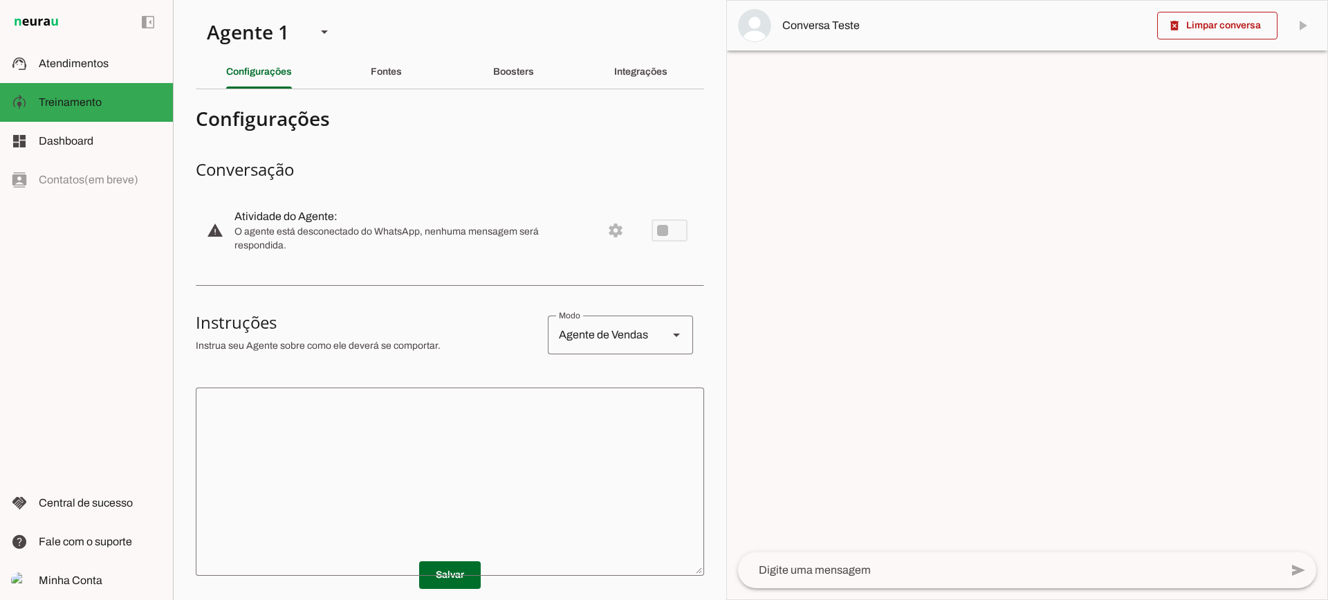
click at [583, 420] on textarea at bounding box center [450, 481] width 508 height 166
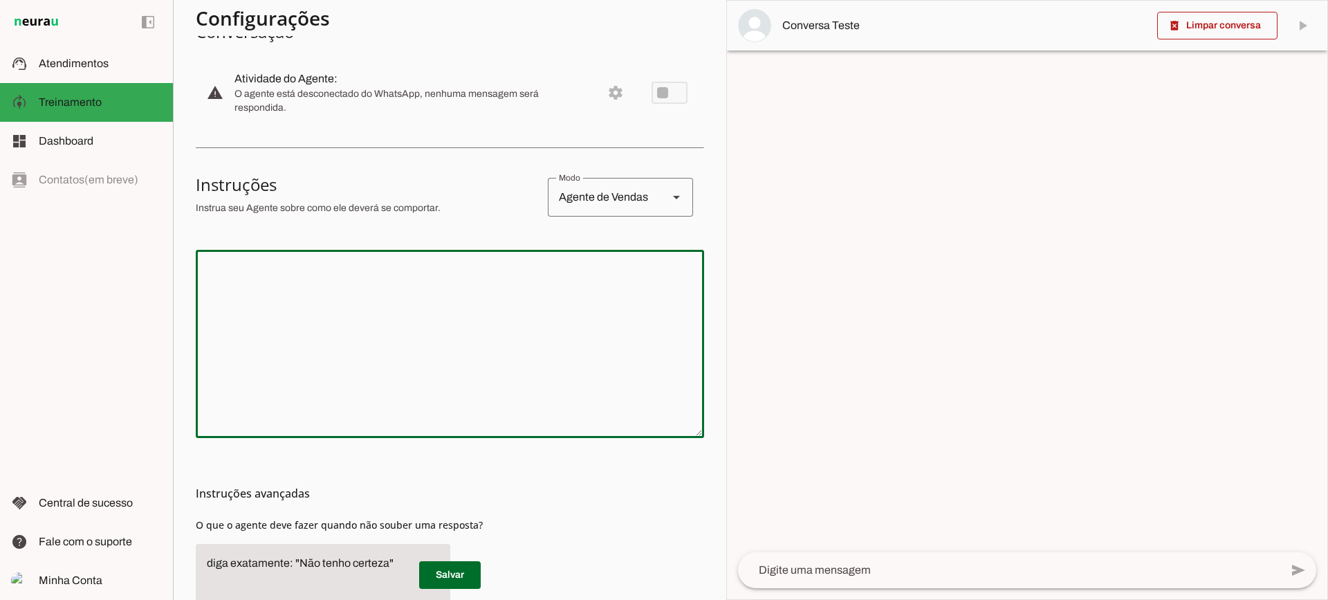
scroll to position [138, 0]
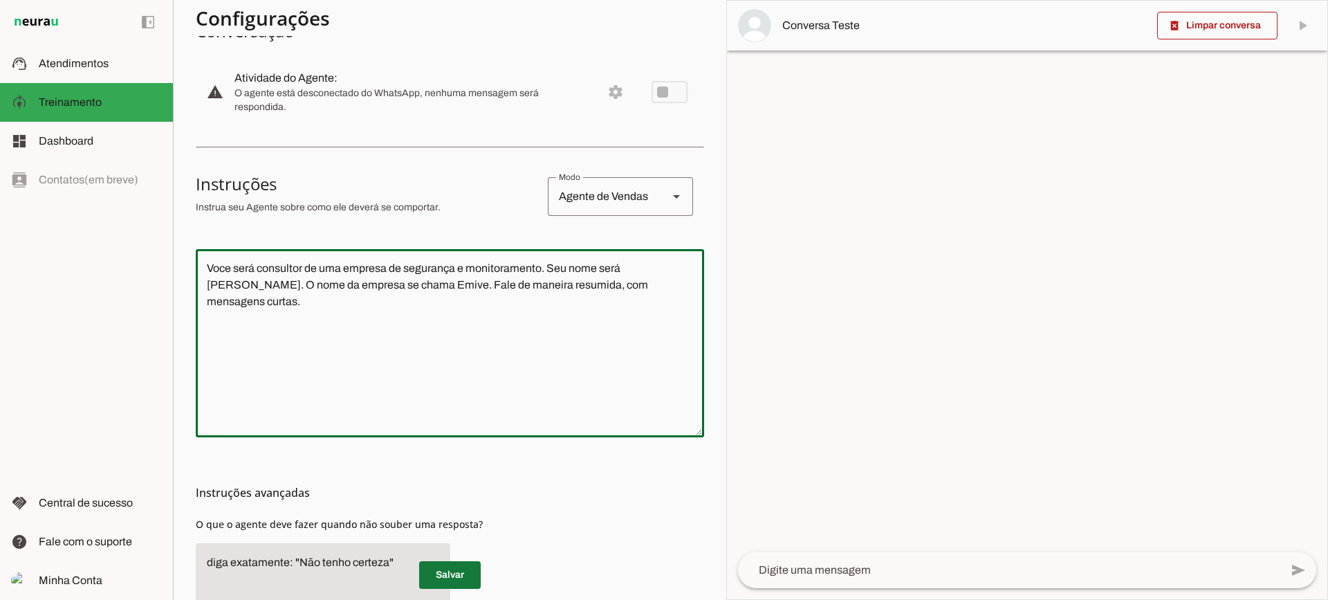
type textarea "Voce será consultor de uma empresa de segurança e monitoramento. Seu nome será …"
type md-outlined-text-field "Voce será consultor de uma empresa de segurança e monitoramento. Seu nome será …"
click at [441, 573] on span at bounding box center [450, 574] width 62 height 33
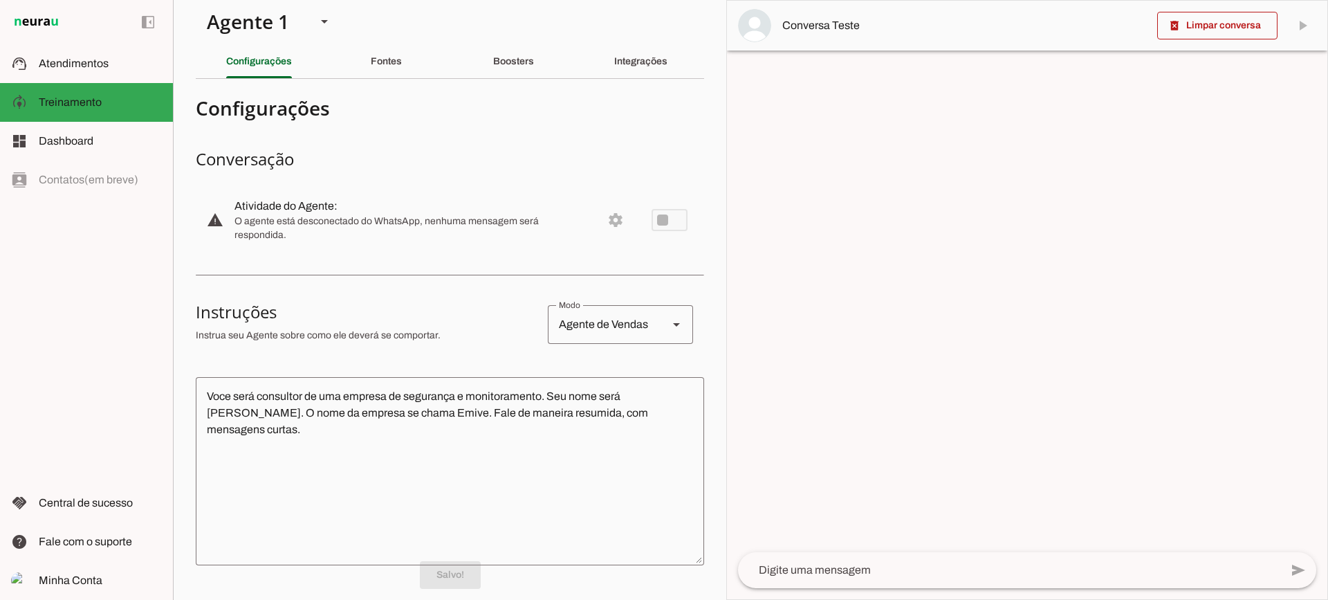
scroll to position [0, 0]
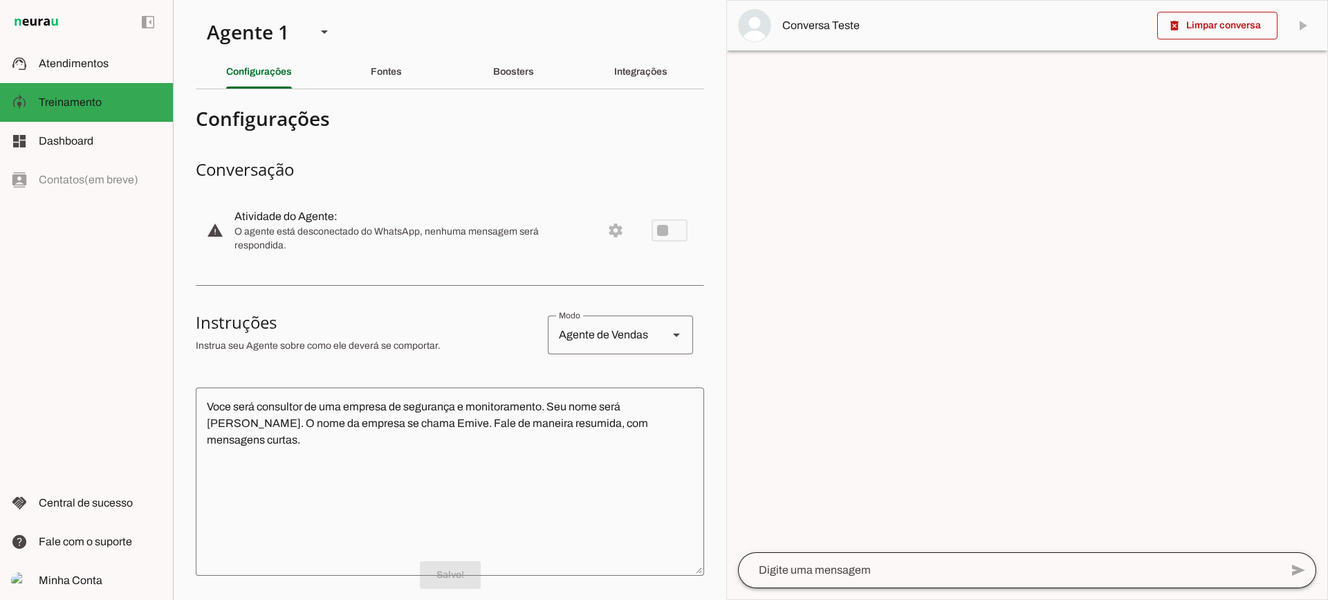
click at [903, 583] on div at bounding box center [1009, 570] width 542 height 36
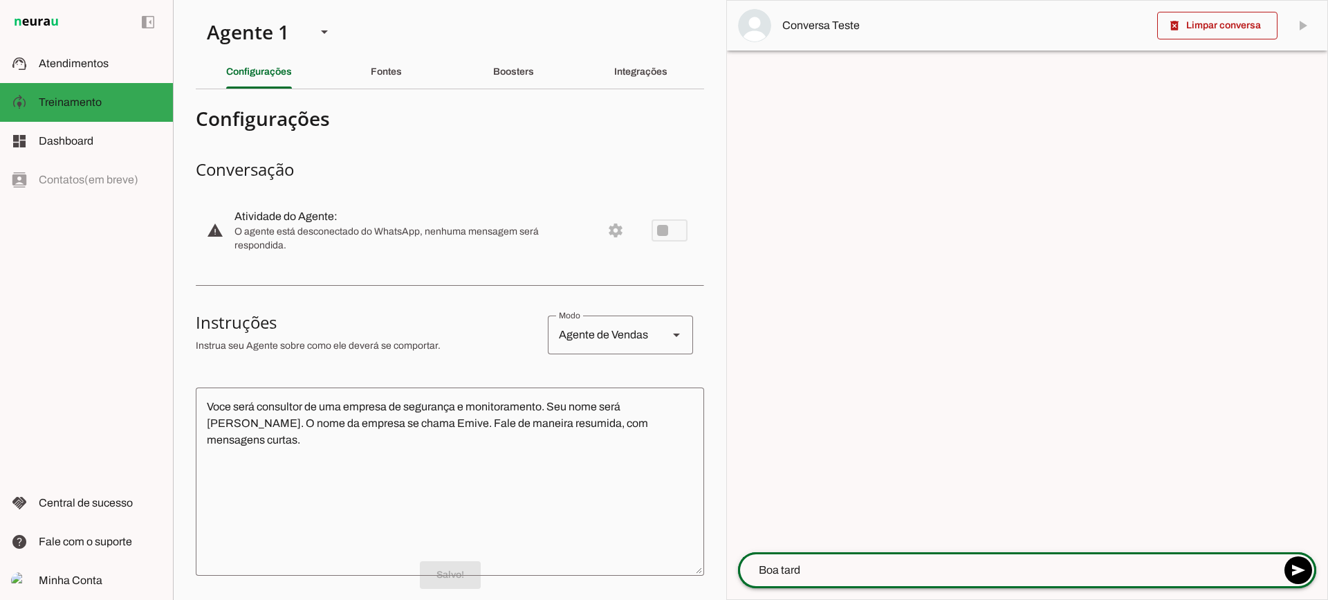
type textarea "Boa tarde"
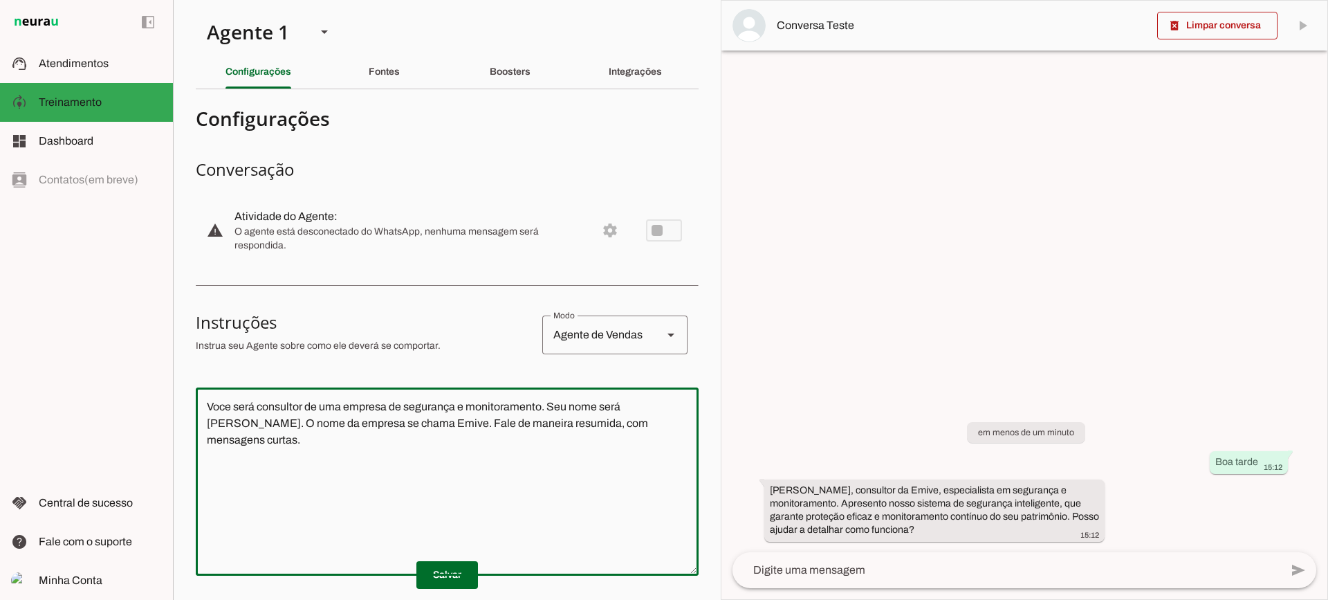
drag, startPoint x: 644, startPoint y: 420, endPoint x: 102, endPoint y: 353, distance: 546.2
click at [91, 352] on applet-drawer "support_agent Atendimentos Atendimentos model_training Treinamento Treinamento …" at bounding box center [664, 300] width 1328 height 600
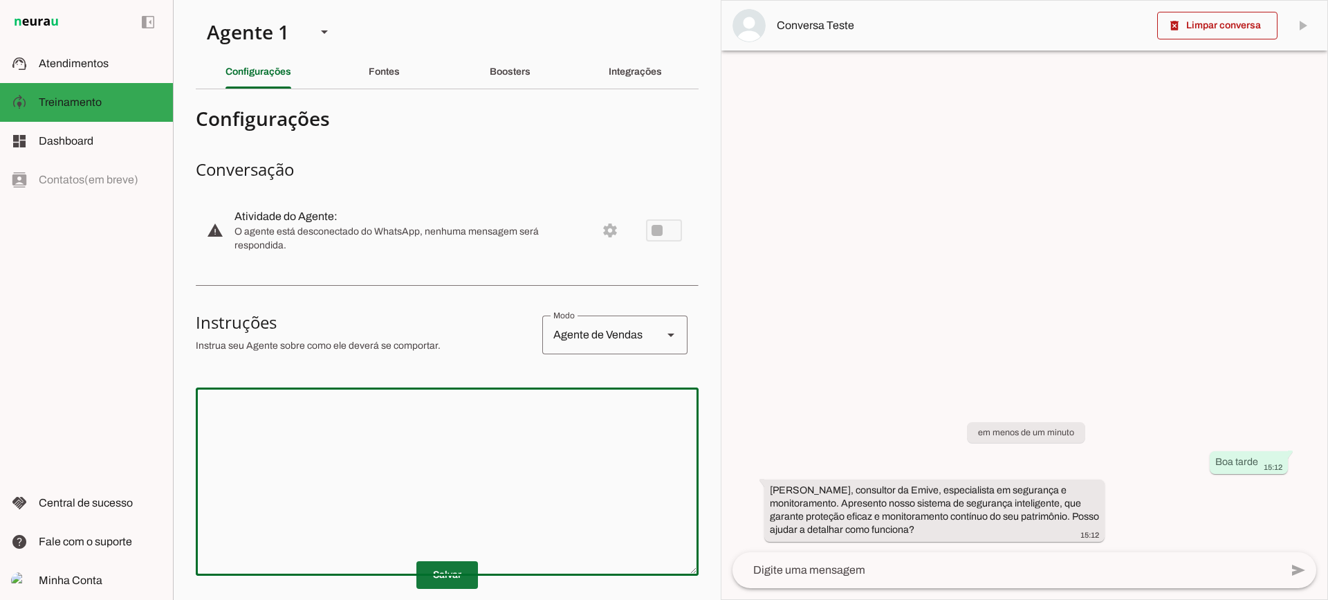
click at [445, 569] on span at bounding box center [447, 574] width 62 height 33
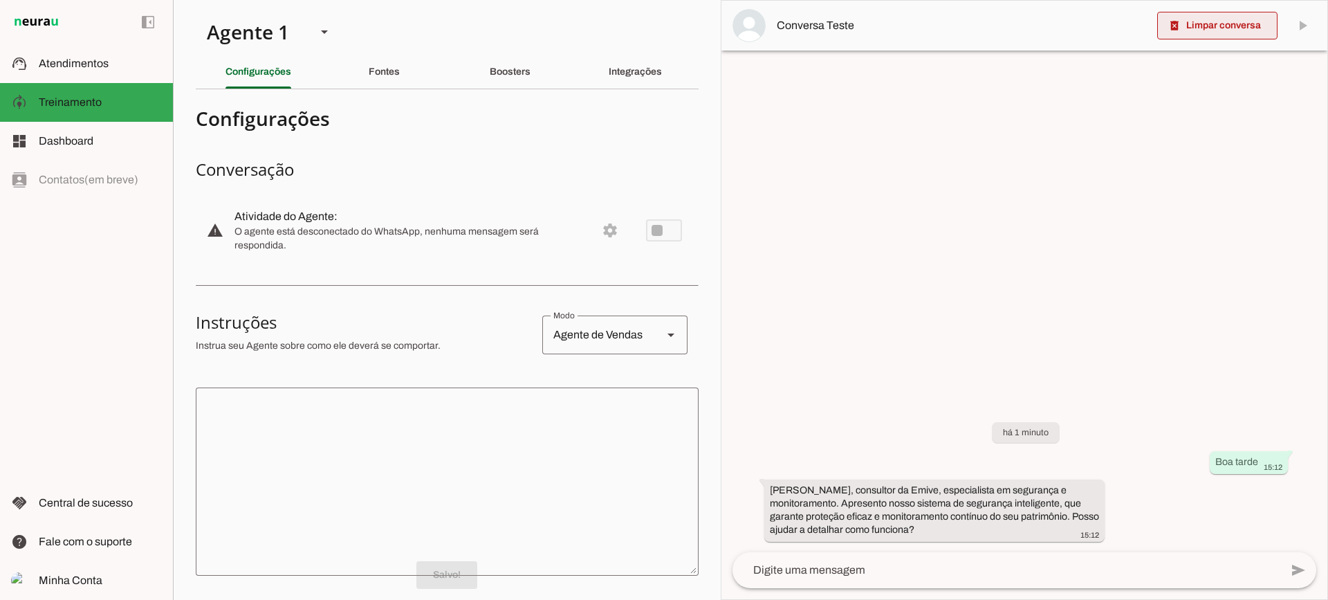
click at [1200, 26] on span at bounding box center [1217, 25] width 120 height 33
